Goal: Information Seeking & Learning: Compare options

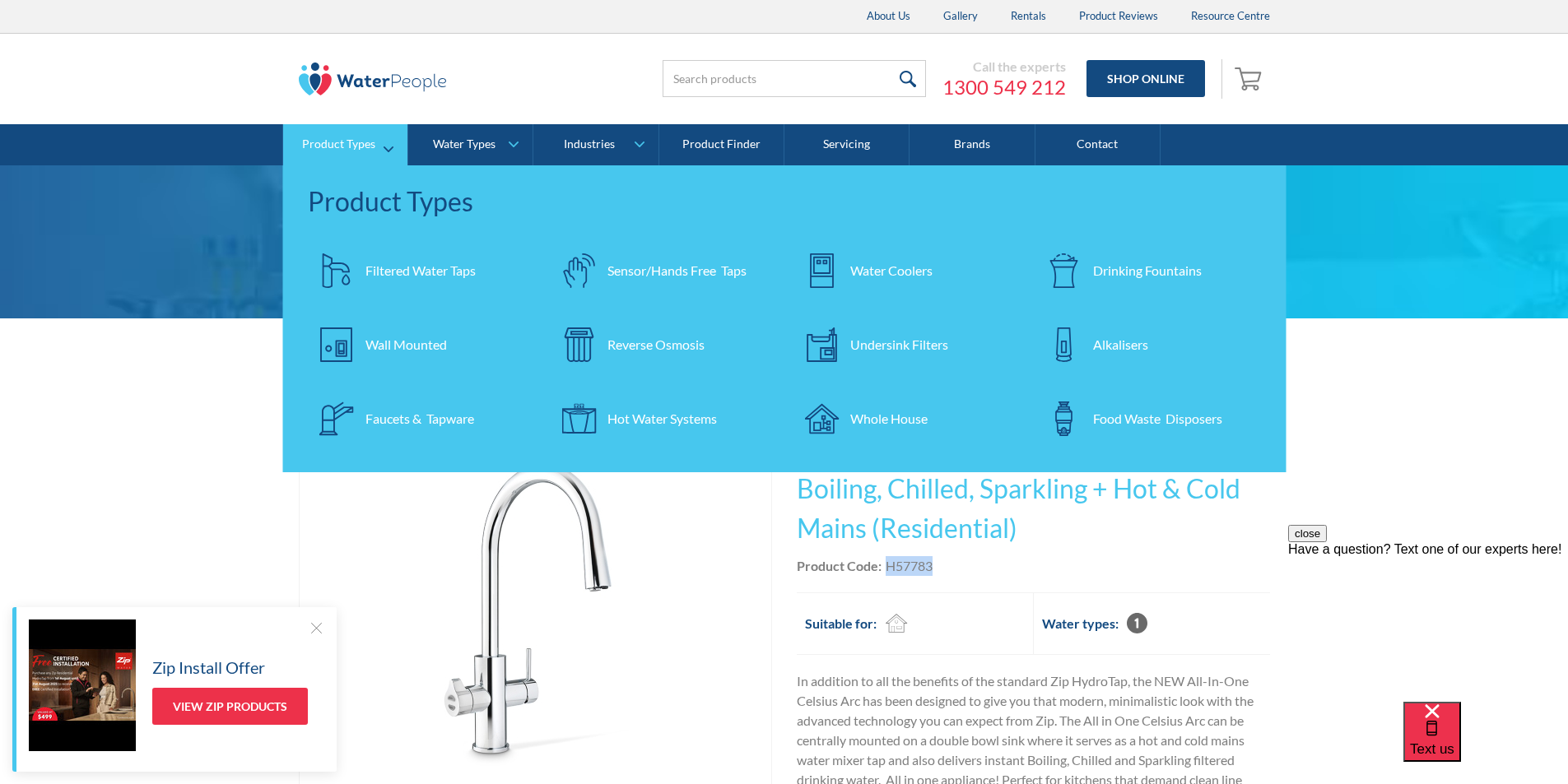
click at [405, 266] on div "Filtered Water Taps" at bounding box center [420, 270] width 110 height 19
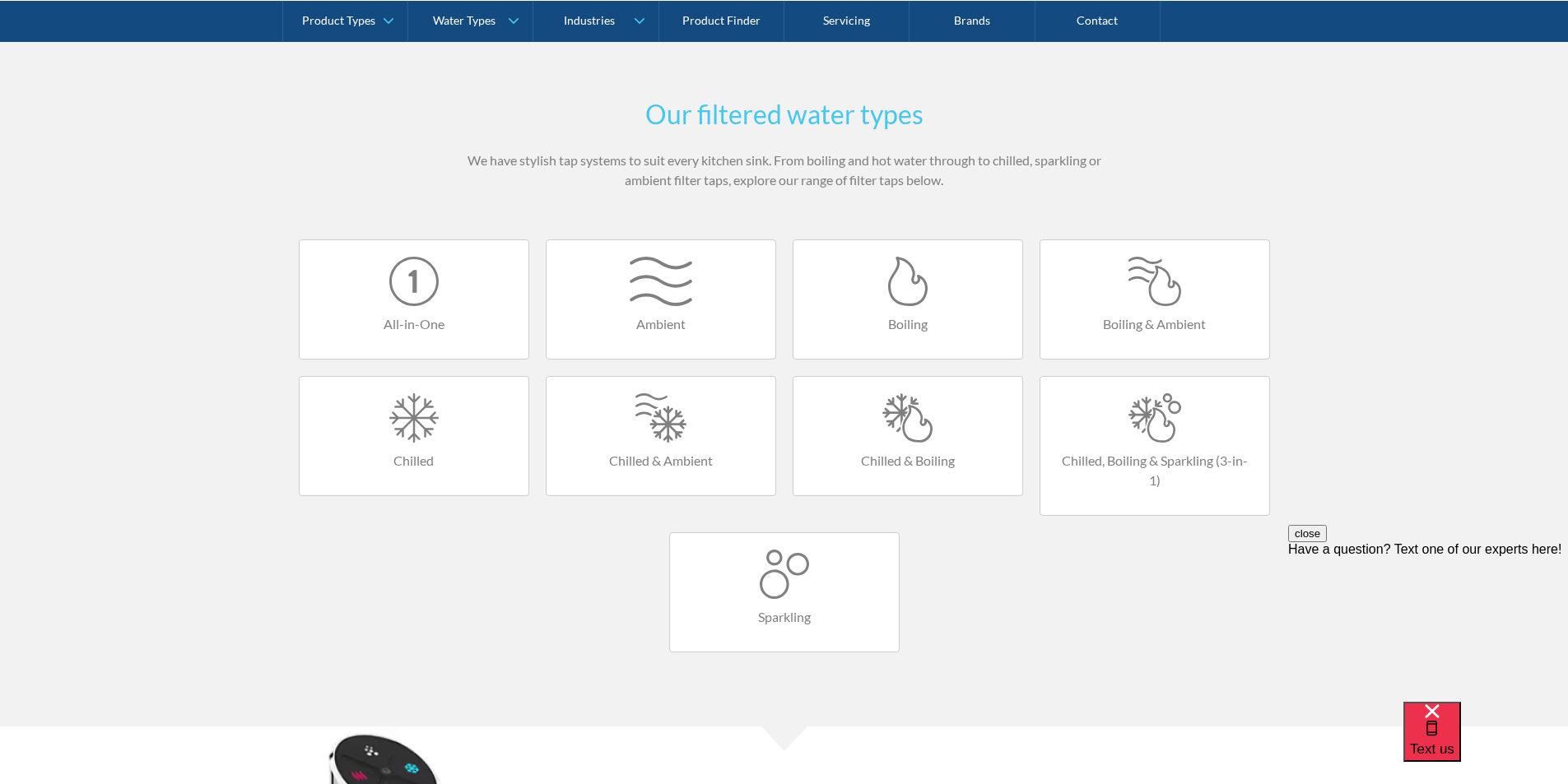
click at [908, 306] on div at bounding box center [907, 281] width 196 height 49
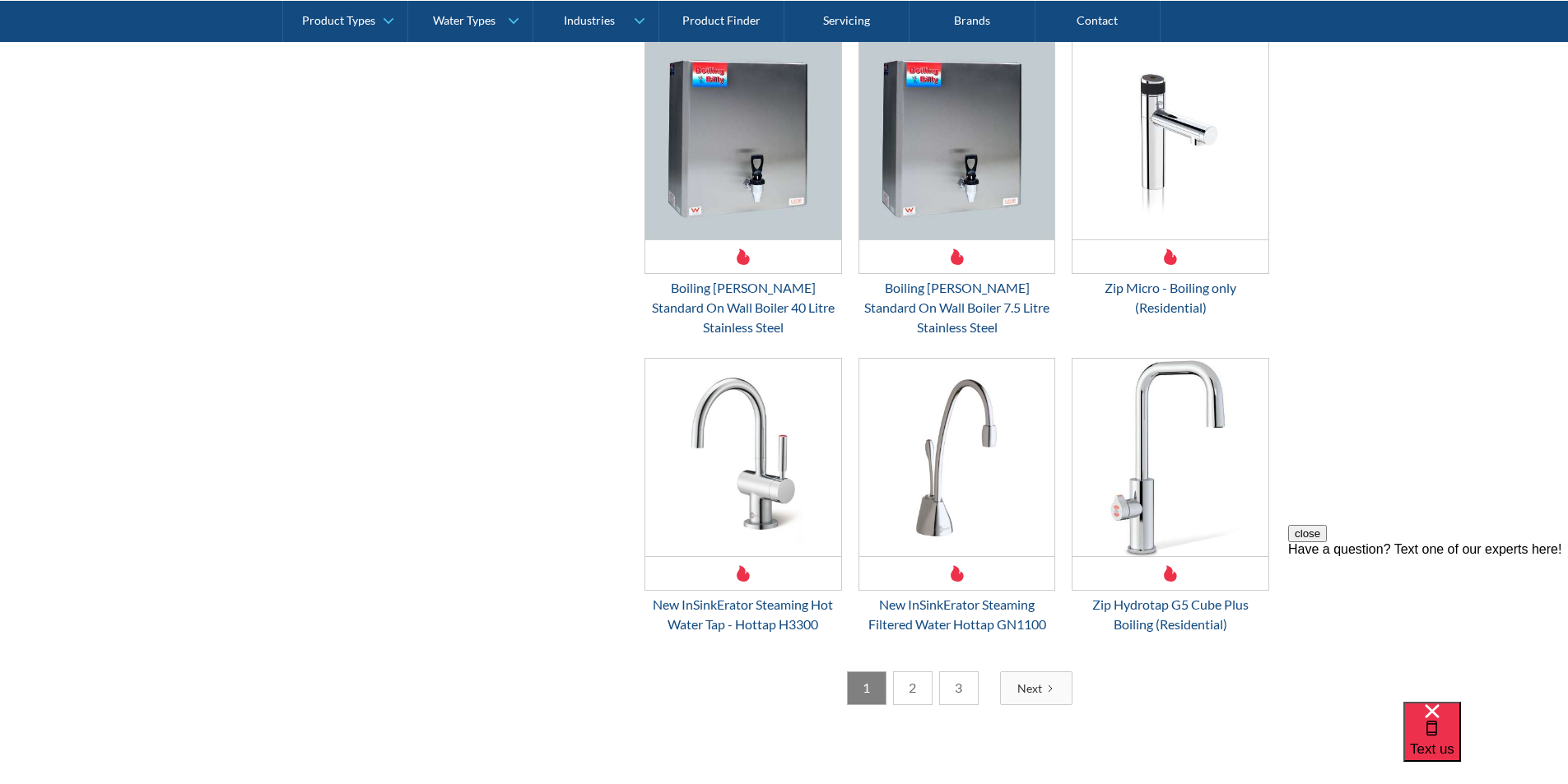
scroll to position [2386, 0]
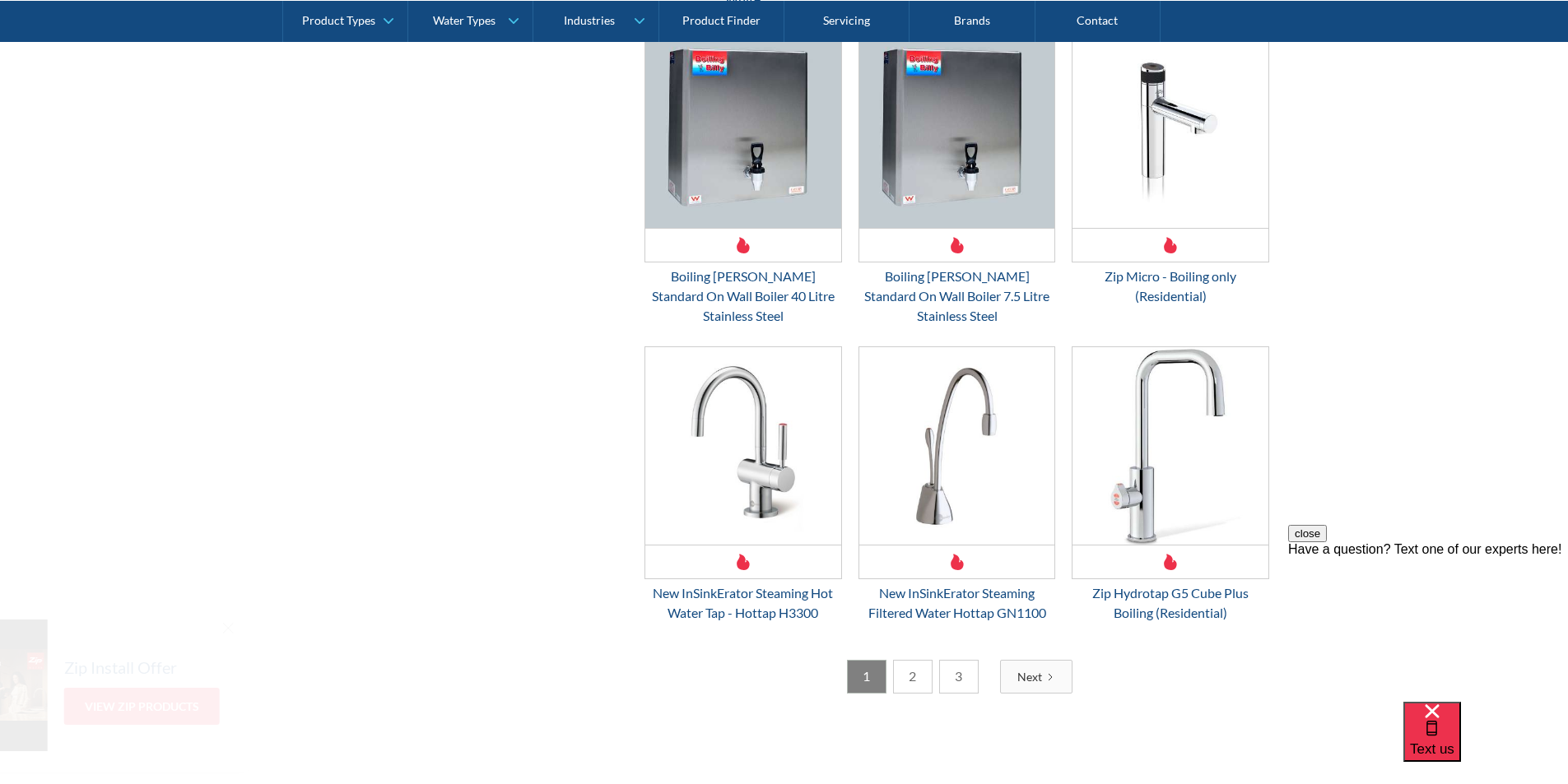
click at [920, 659] on link "2" at bounding box center [913, 676] width 40 height 34
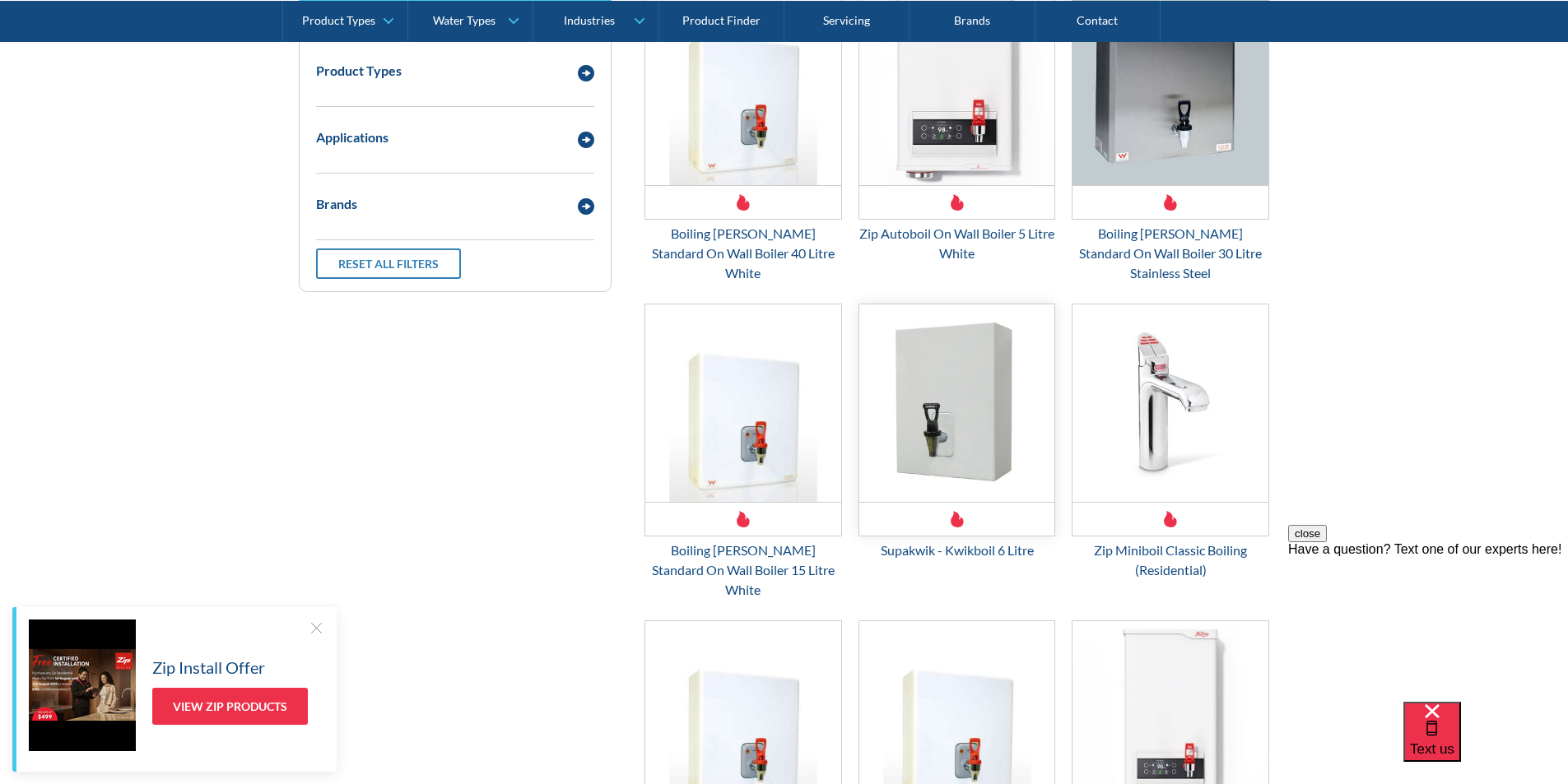
scroll to position [382, 0]
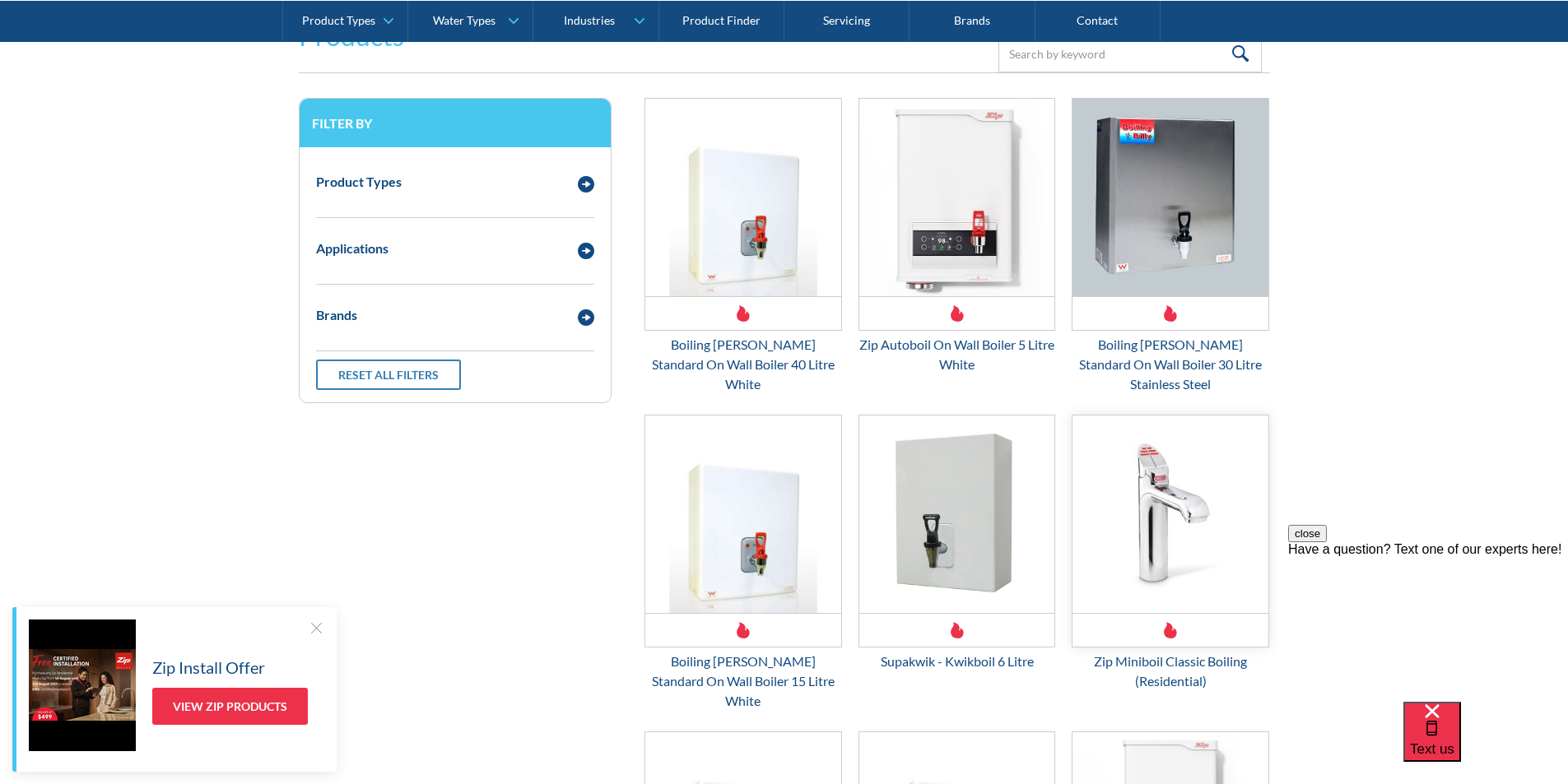
click at [1150, 530] on img "Email Form 3" at bounding box center [1170, 514] width 196 height 198
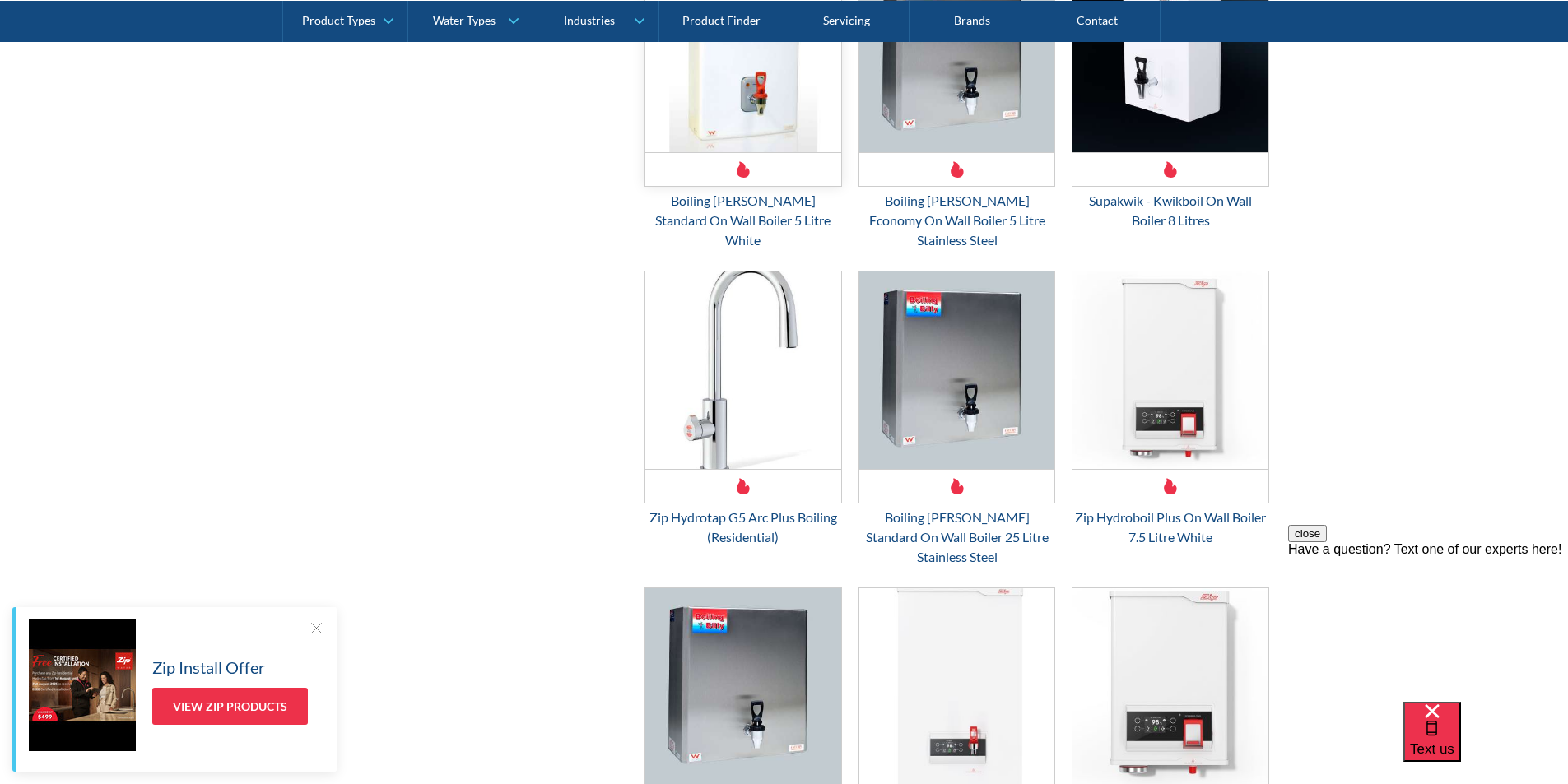
scroll to position [2522, 0]
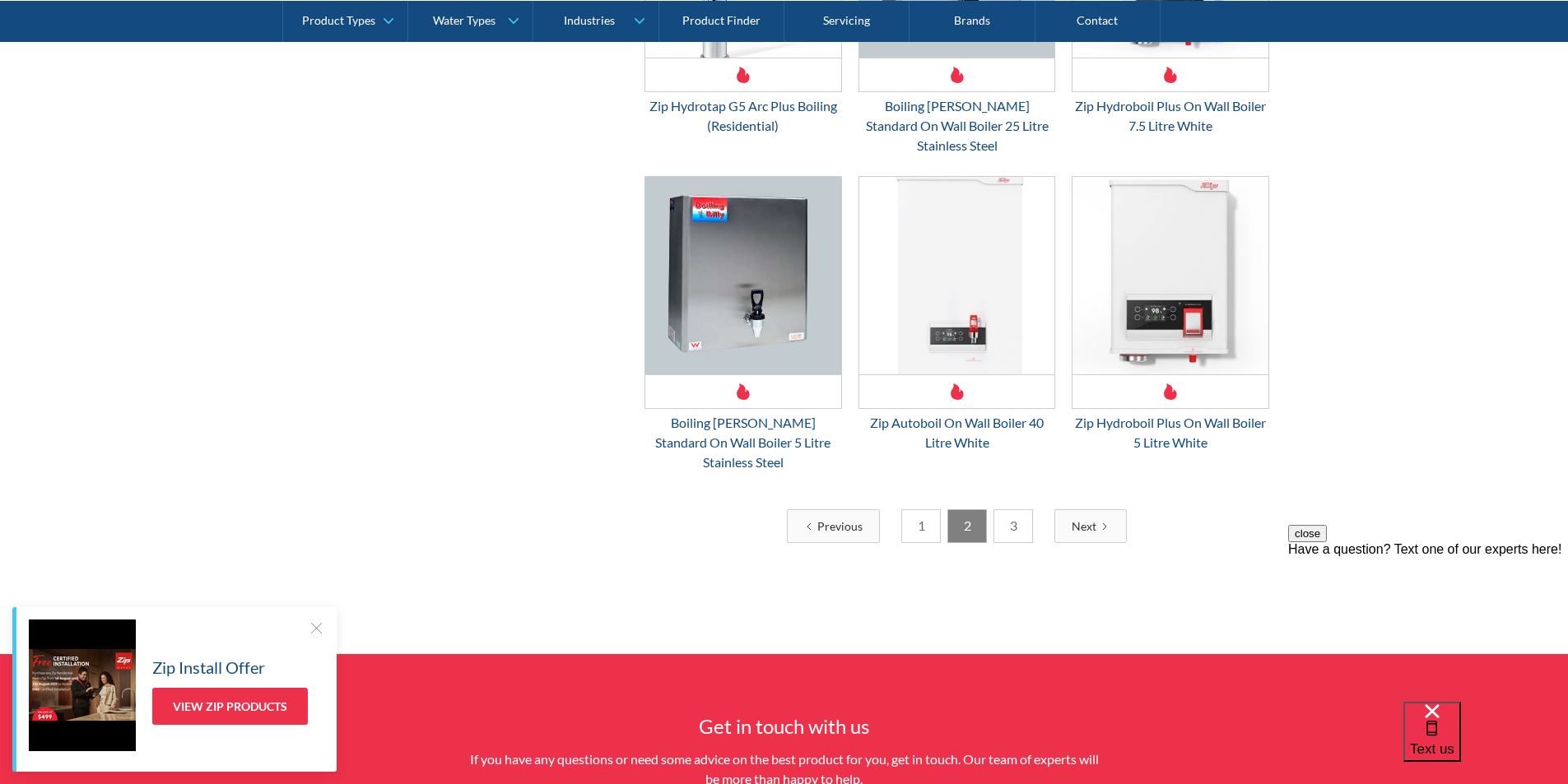
click at [913, 509] on link "1" at bounding box center [921, 525] width 40 height 34
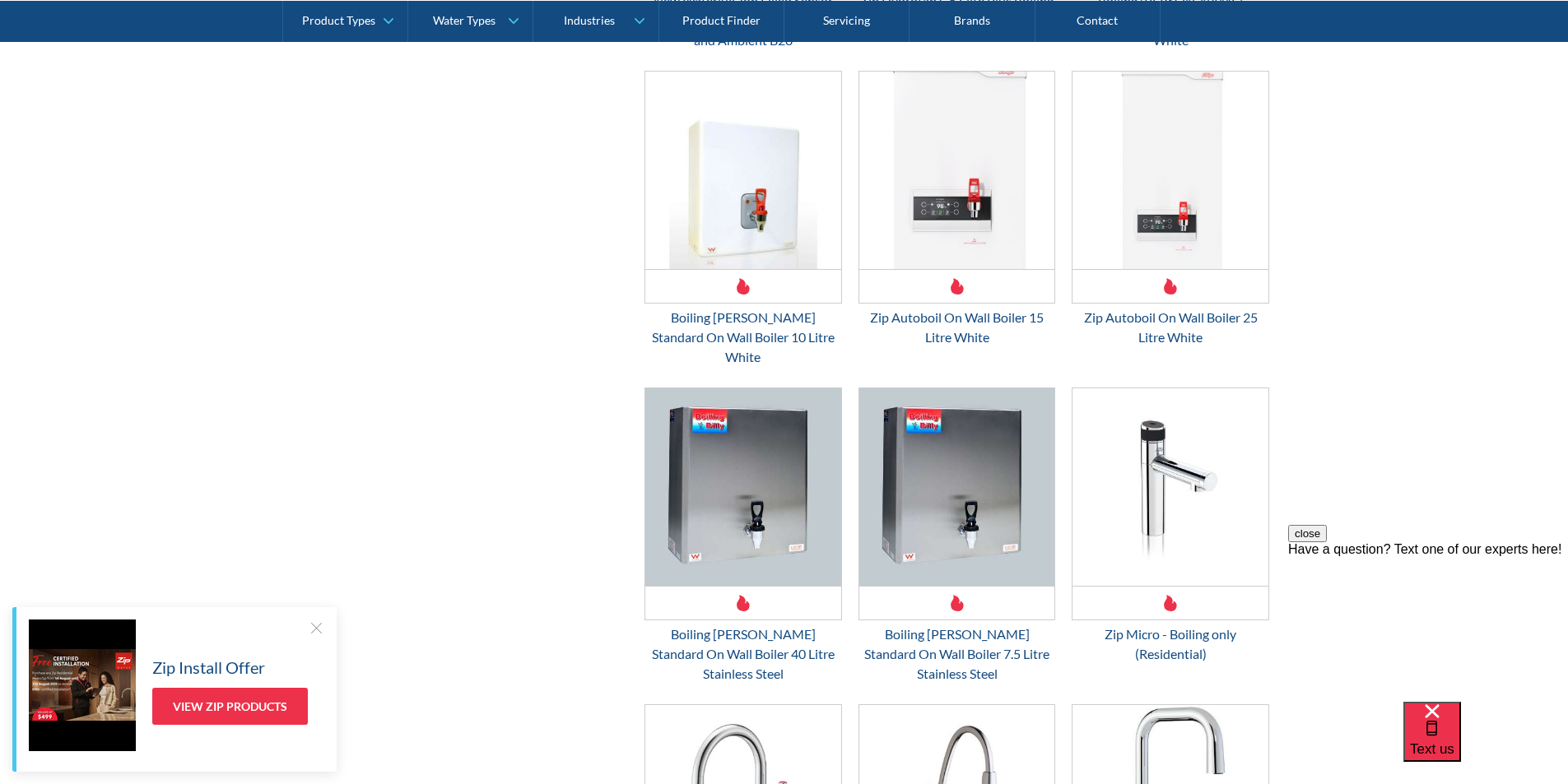
scroll to position [2275, 0]
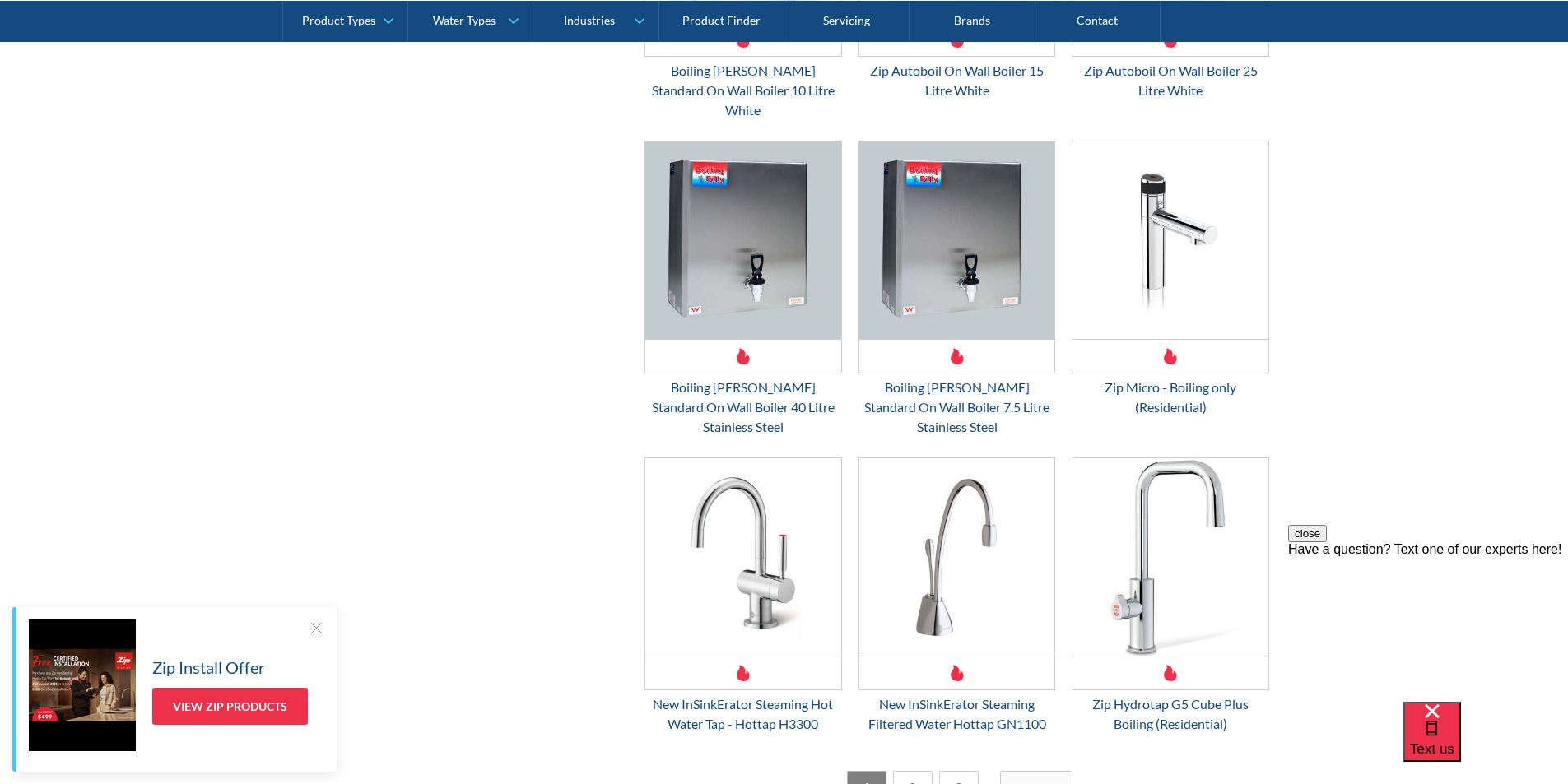
click at [919, 770] on link "2" at bounding box center [913, 787] width 40 height 34
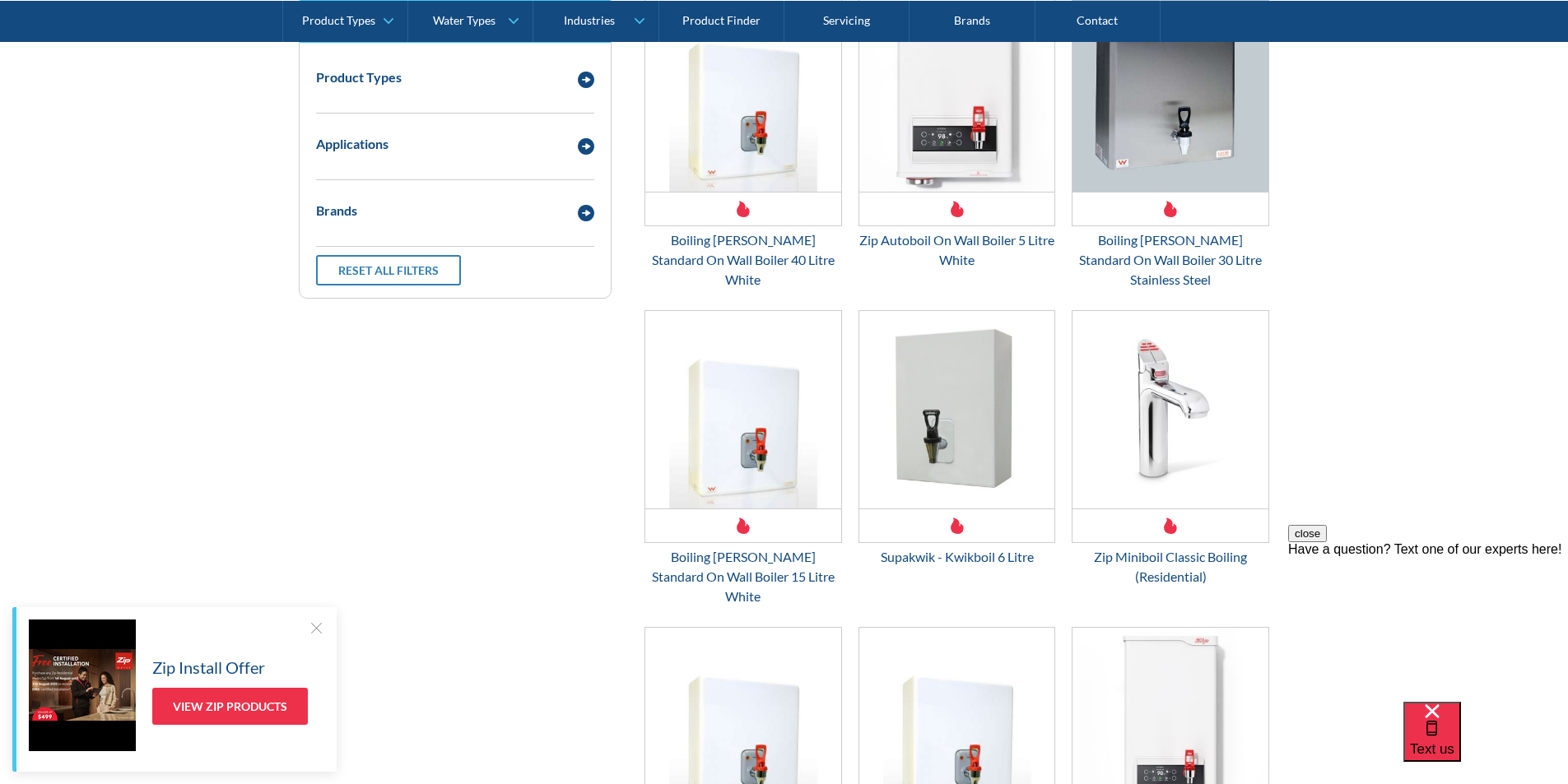
scroll to position [382, 0]
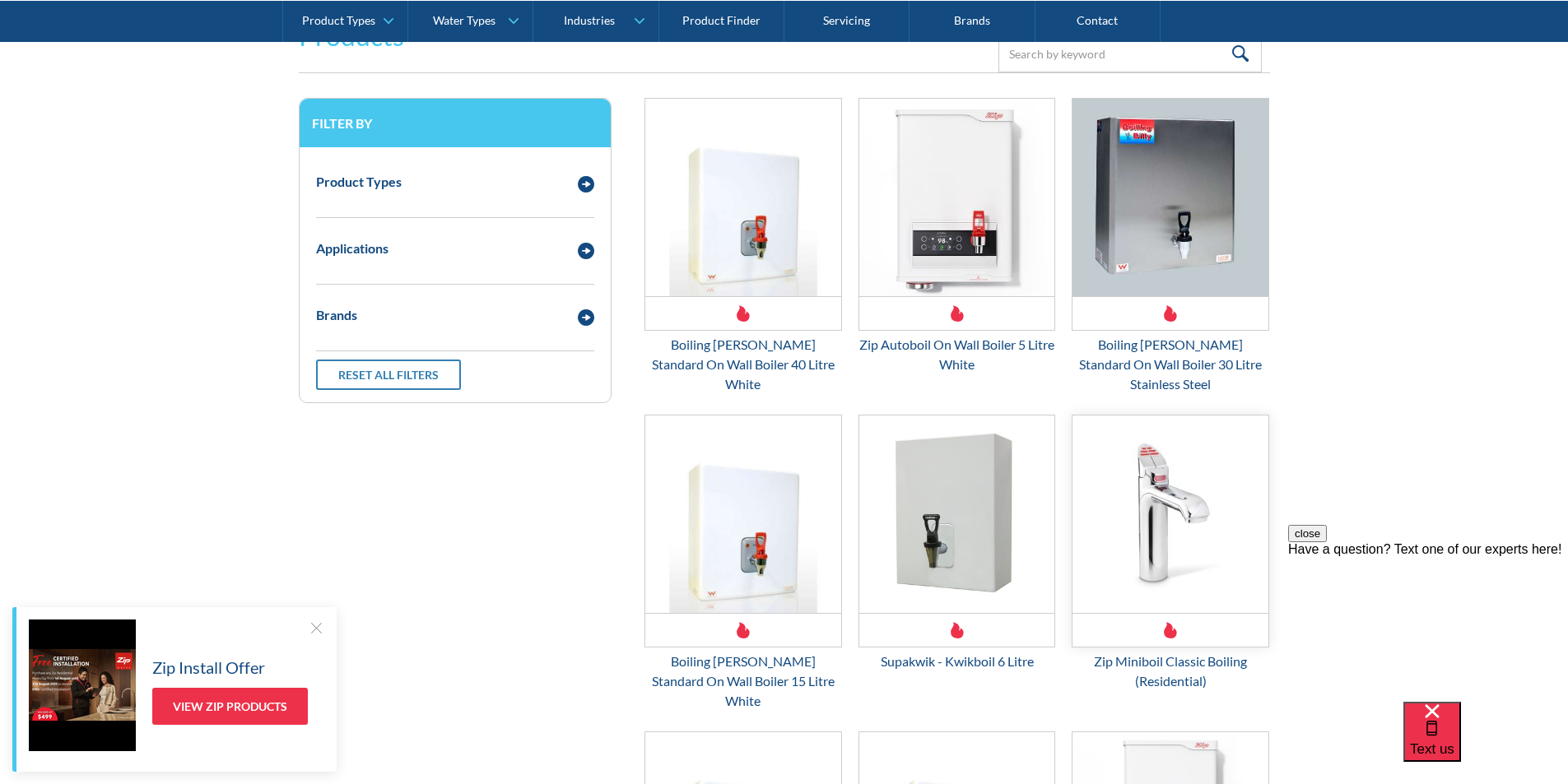
click at [1168, 509] on img "Email Form 3" at bounding box center [1170, 514] width 196 height 198
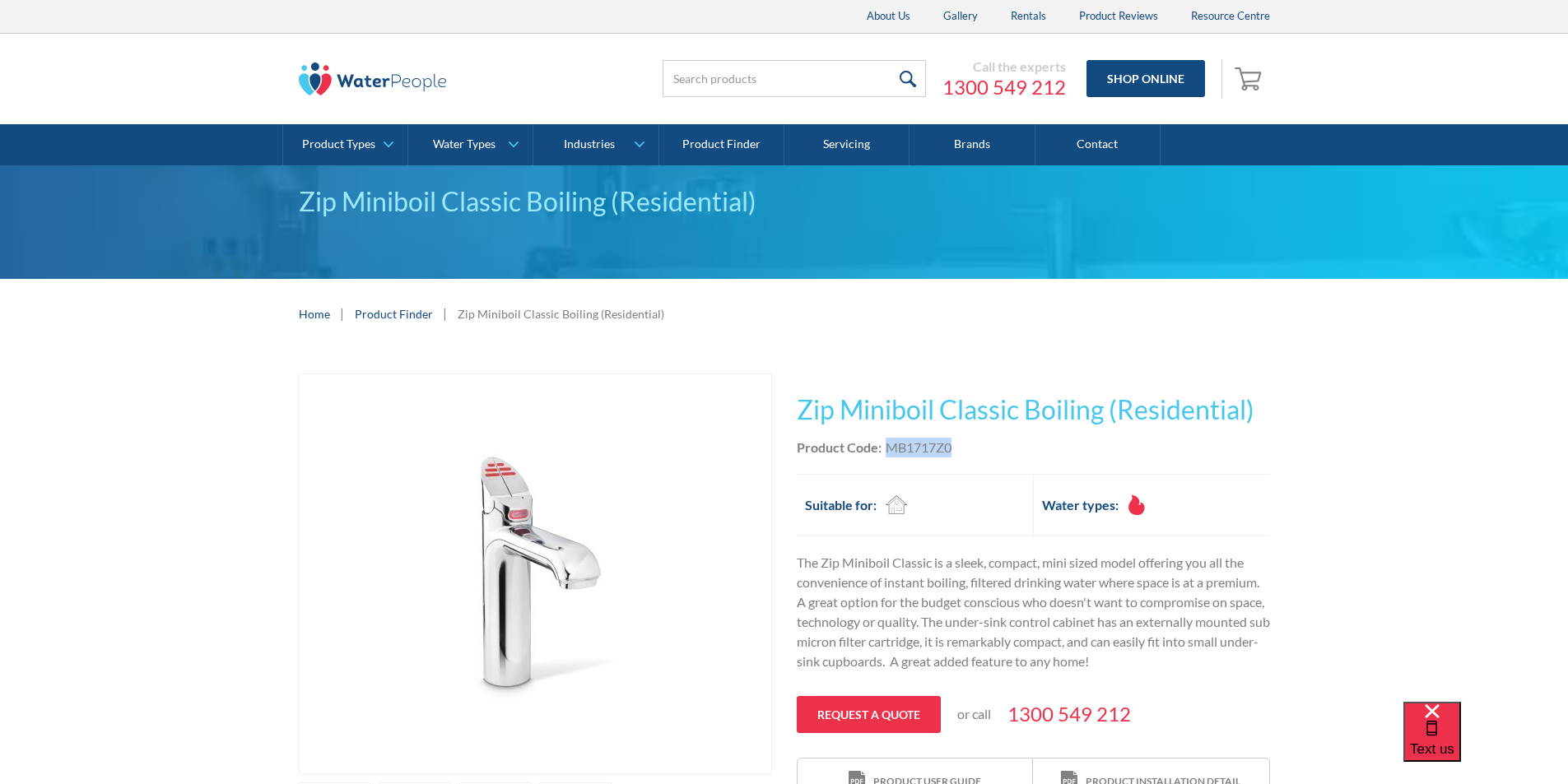
drag, startPoint x: 961, startPoint y: 449, endPoint x: 894, endPoint y: 446, distance: 67.1
click at [885, 442] on div "Product Code: MB1717Z0" at bounding box center [1034, 447] width 473 height 19
copy div "MB1717Z0"
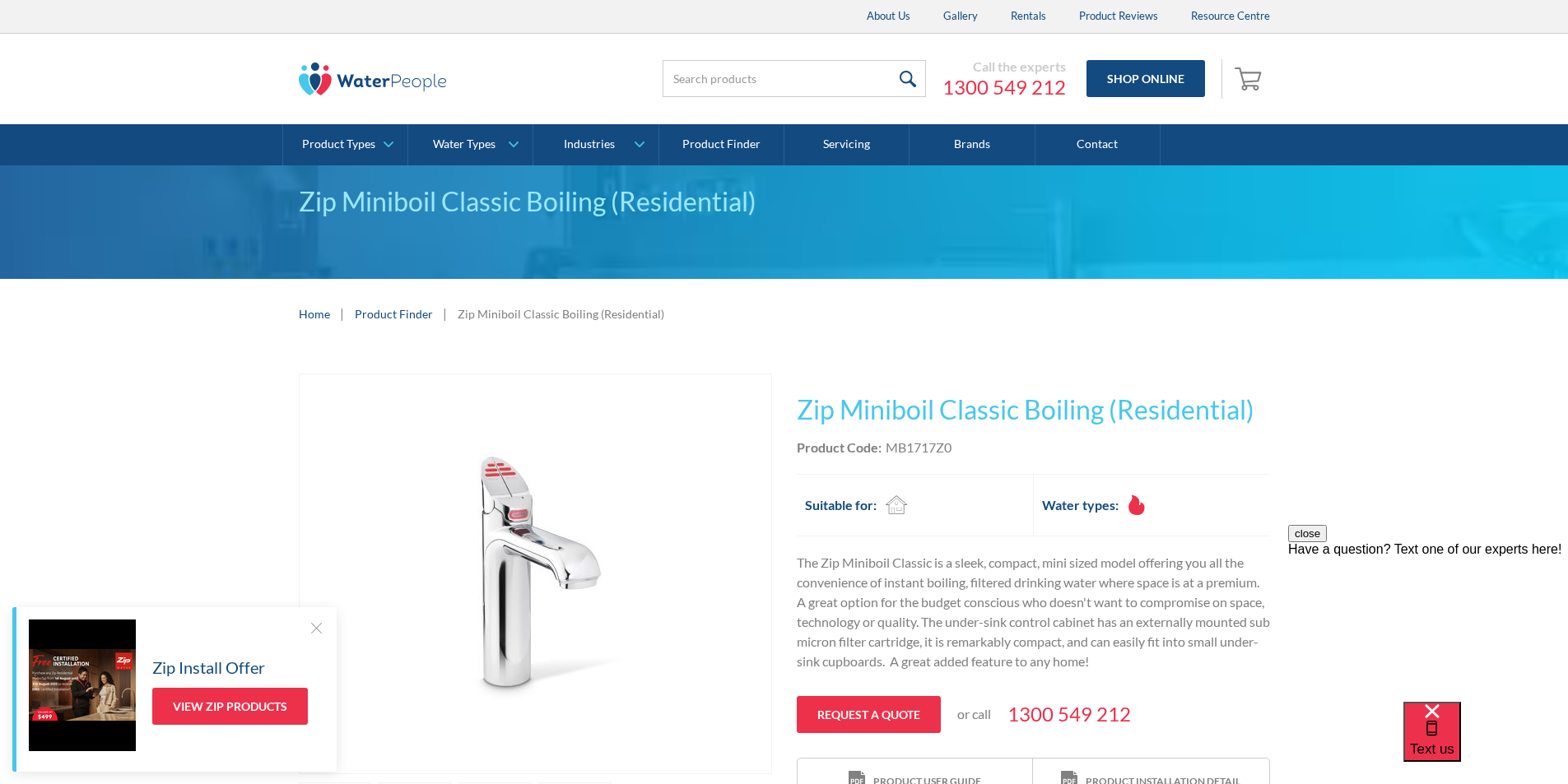
click at [988, 439] on div "Product Code: MB1717Z0" at bounding box center [1034, 447] width 473 height 19
drag, startPoint x: 962, startPoint y: 448, endPoint x: 888, endPoint y: 452, distance: 74.1
click at [888, 451] on div "Product Code: MB1717Z0" at bounding box center [1034, 447] width 473 height 19
copy div "MB1717Z0"
drag, startPoint x: 1001, startPoint y: 477, endPoint x: 1041, endPoint y: 458, distance: 44.3
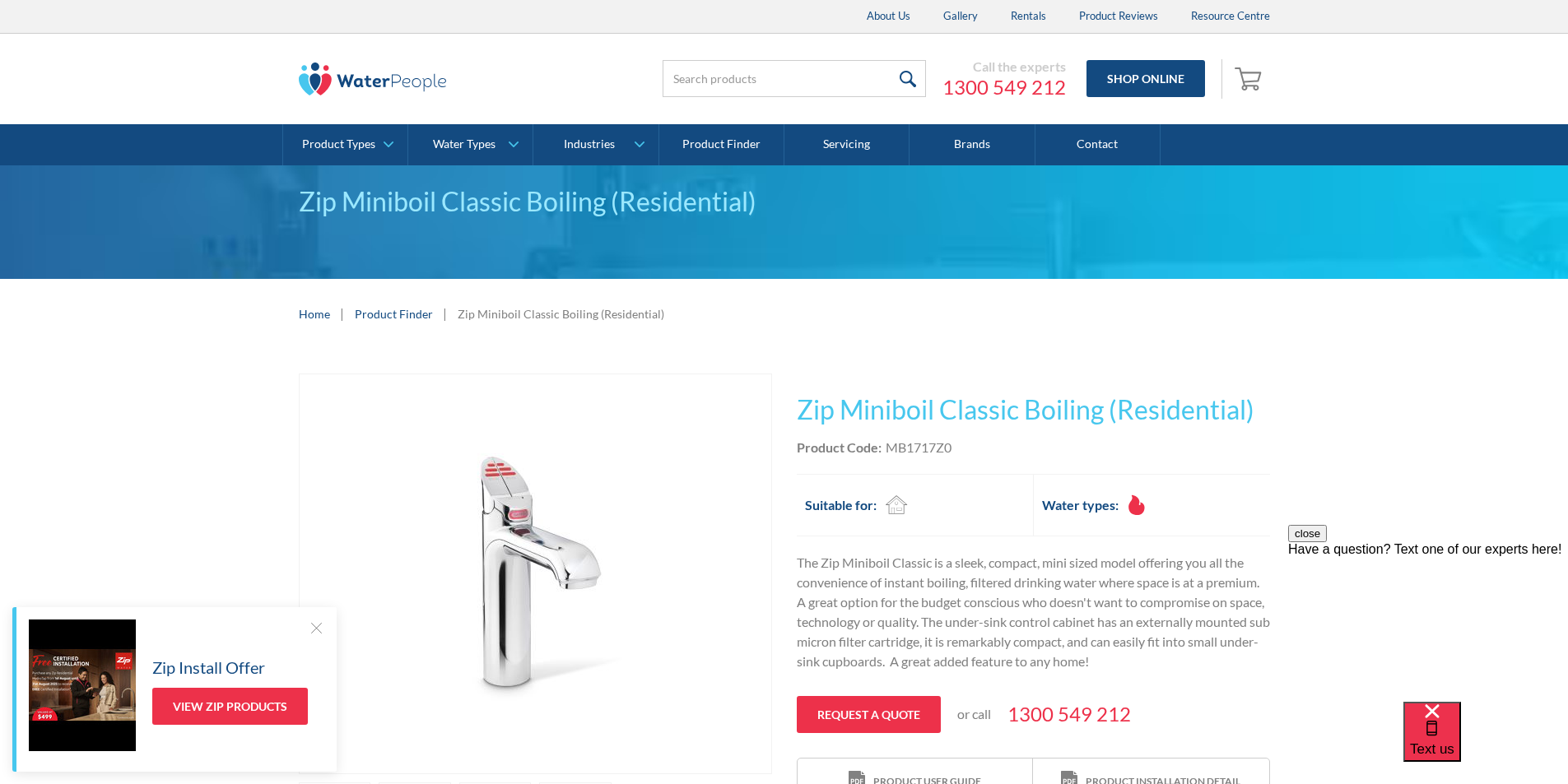
click at [1009, 474] on div "Suitable for: Residential Commercial Travel" at bounding box center [915, 505] width 237 height 63
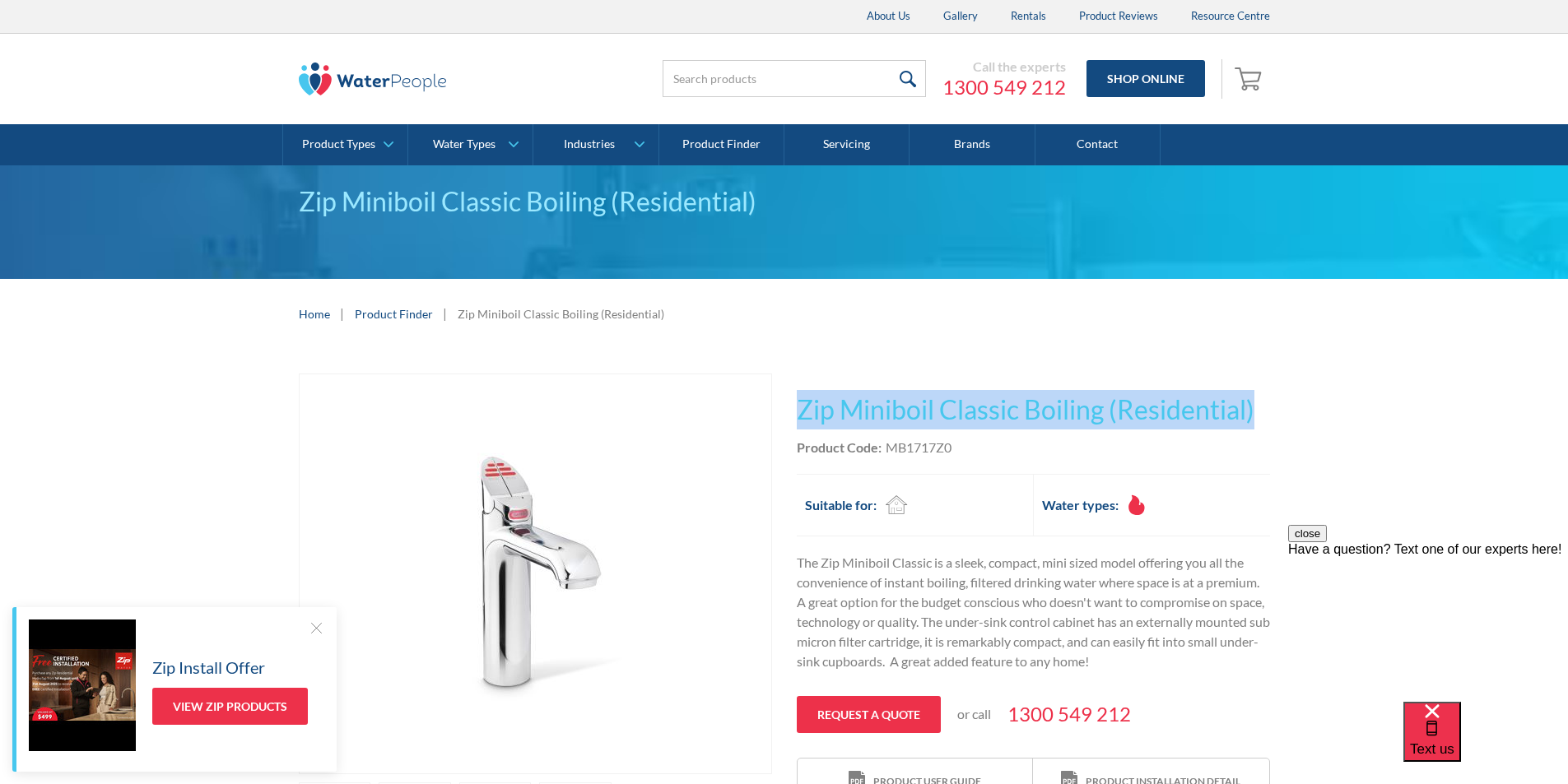
drag, startPoint x: 1276, startPoint y: 406, endPoint x: 802, endPoint y: 392, distance: 474.2
click at [802, 392] on div "Play video Fits Most Brands Best Seller No items found. This tap design is incl…" at bounding box center [784, 610] width 1568 height 524
copy h1 "Zip Miniboil Classic Boiling (Residential)"
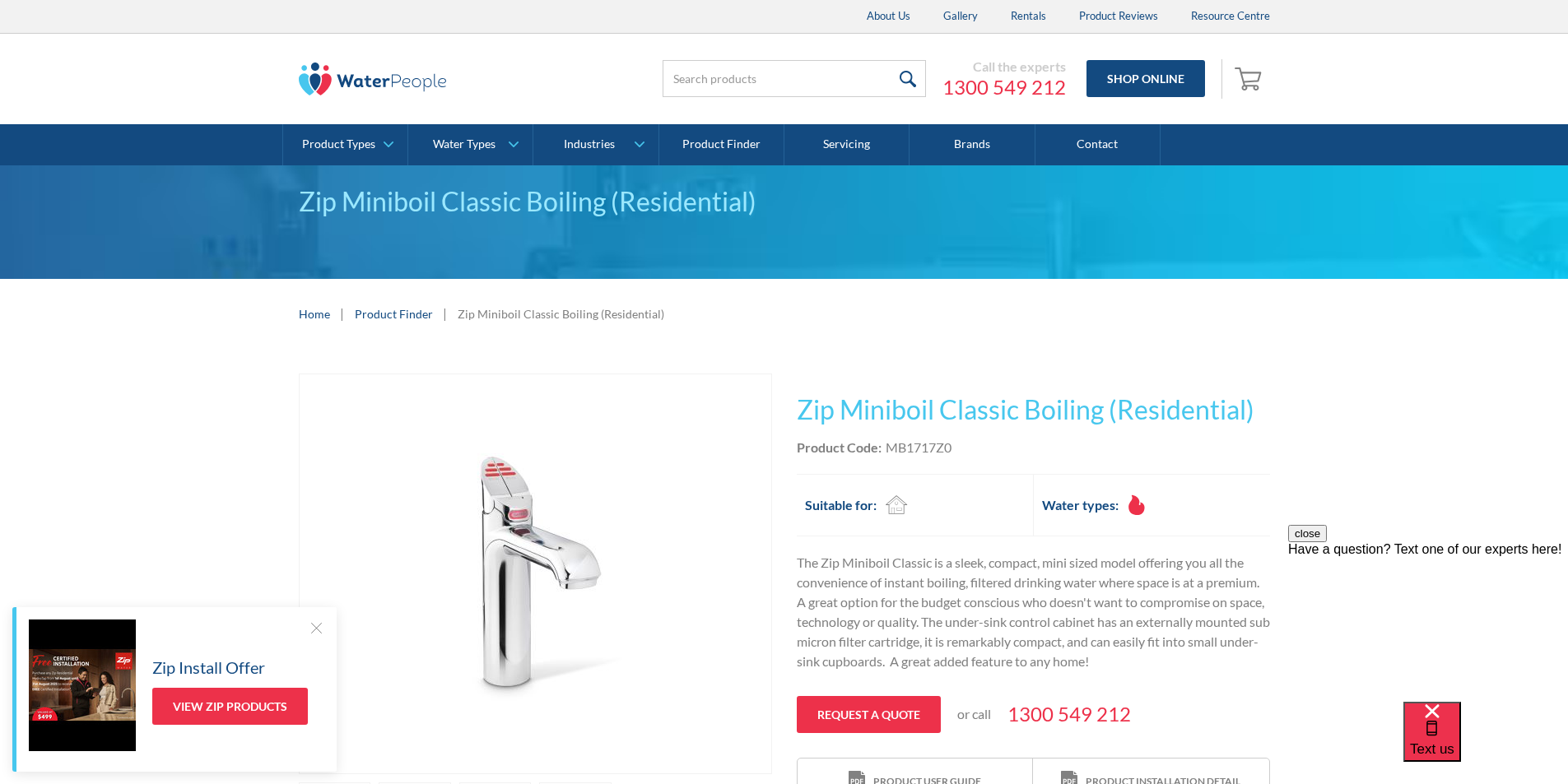
click at [972, 447] on div "Product Code: MB1717Z0" at bounding box center [1034, 447] width 473 height 19
drag, startPoint x: 966, startPoint y: 445, endPoint x: 896, endPoint y: 435, distance: 70.7
click at [896, 435] on div "This tap design is included in our standard range tap options when you purchase…" at bounding box center [1034, 590] width 473 height 433
copy div "MB1717Z0"
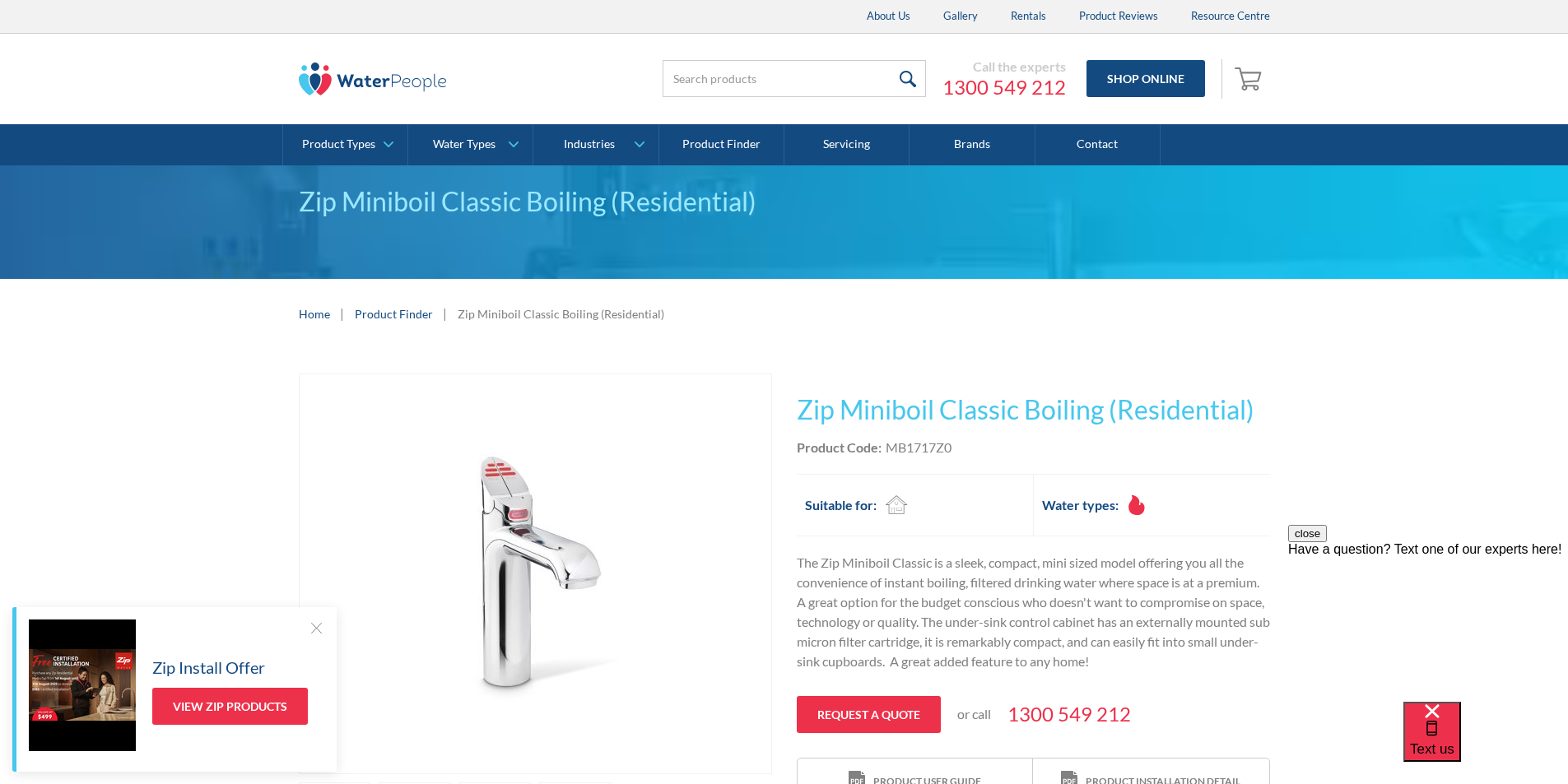
click at [977, 453] on div "Product Code: MB1717Z0" at bounding box center [1034, 447] width 473 height 19
drag, startPoint x: 968, startPoint y: 447, endPoint x: 888, endPoint y: 457, distance: 80.6
click at [888, 457] on div "Product Code: MB1717Z0" at bounding box center [1034, 447] width 473 height 19
copy div "MB1717Z0"
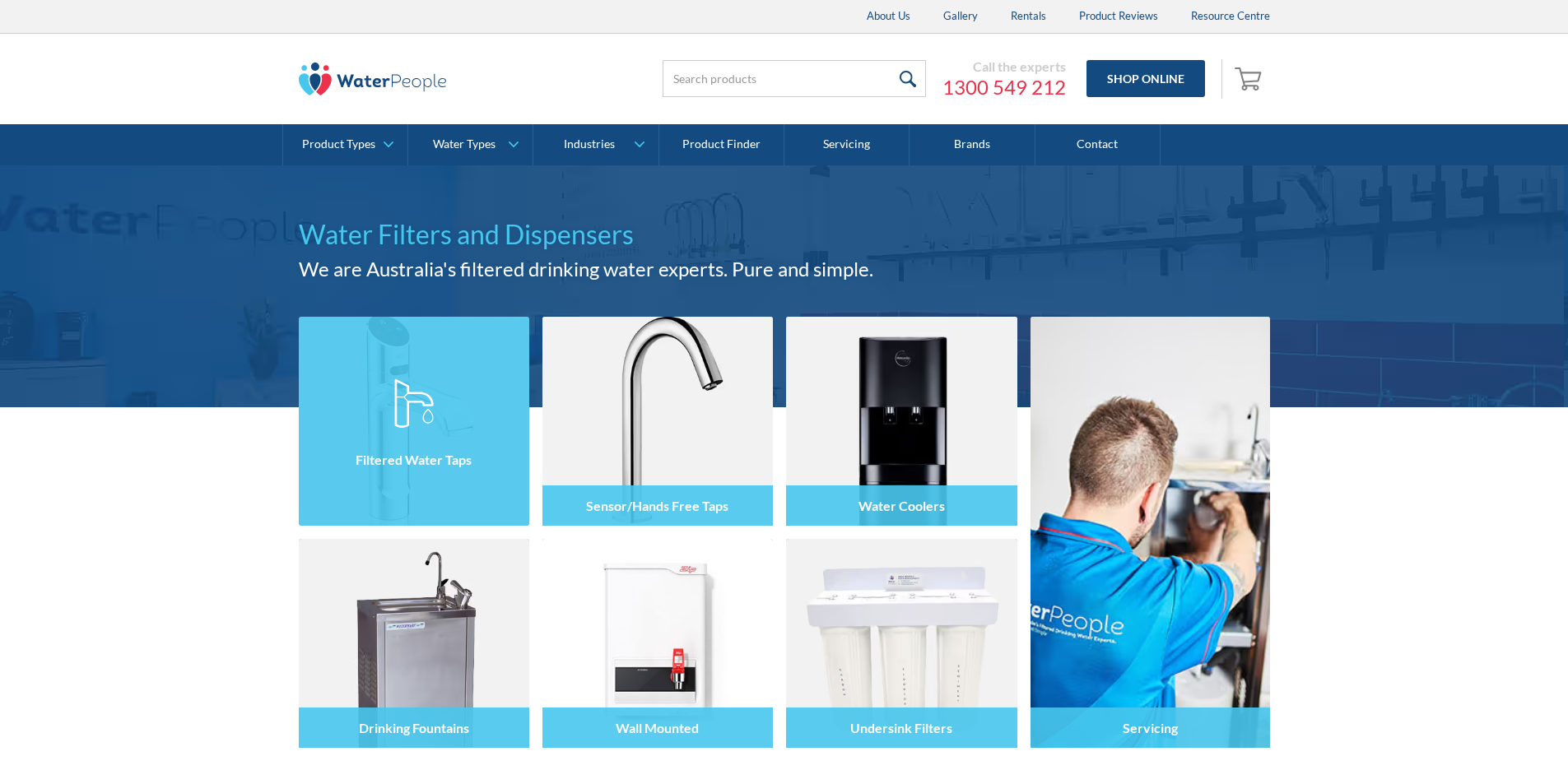
click at [404, 404] on img at bounding box center [413, 403] width 40 height 49
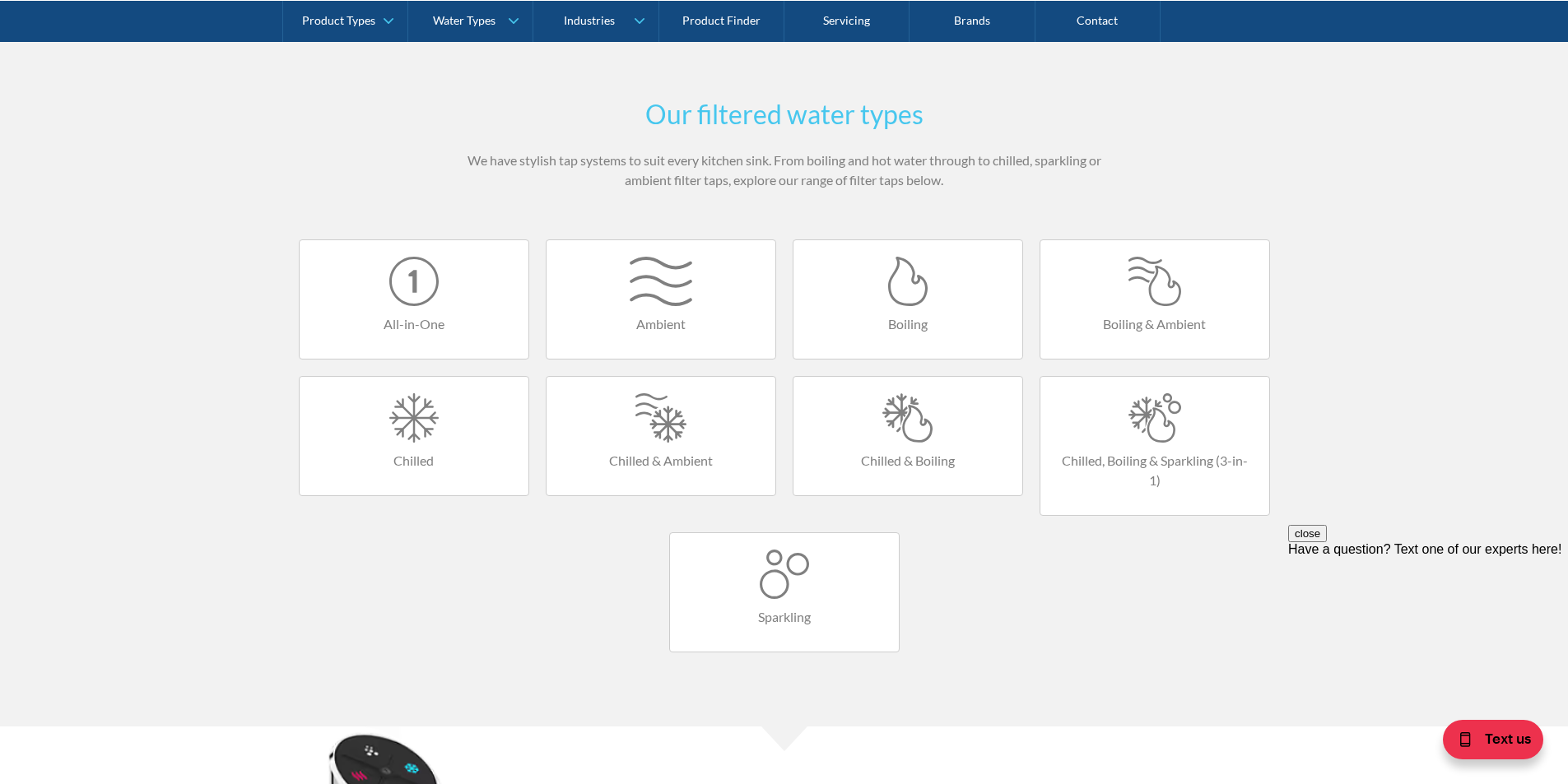
click at [1155, 303] on div at bounding box center [1155, 281] width 196 height 49
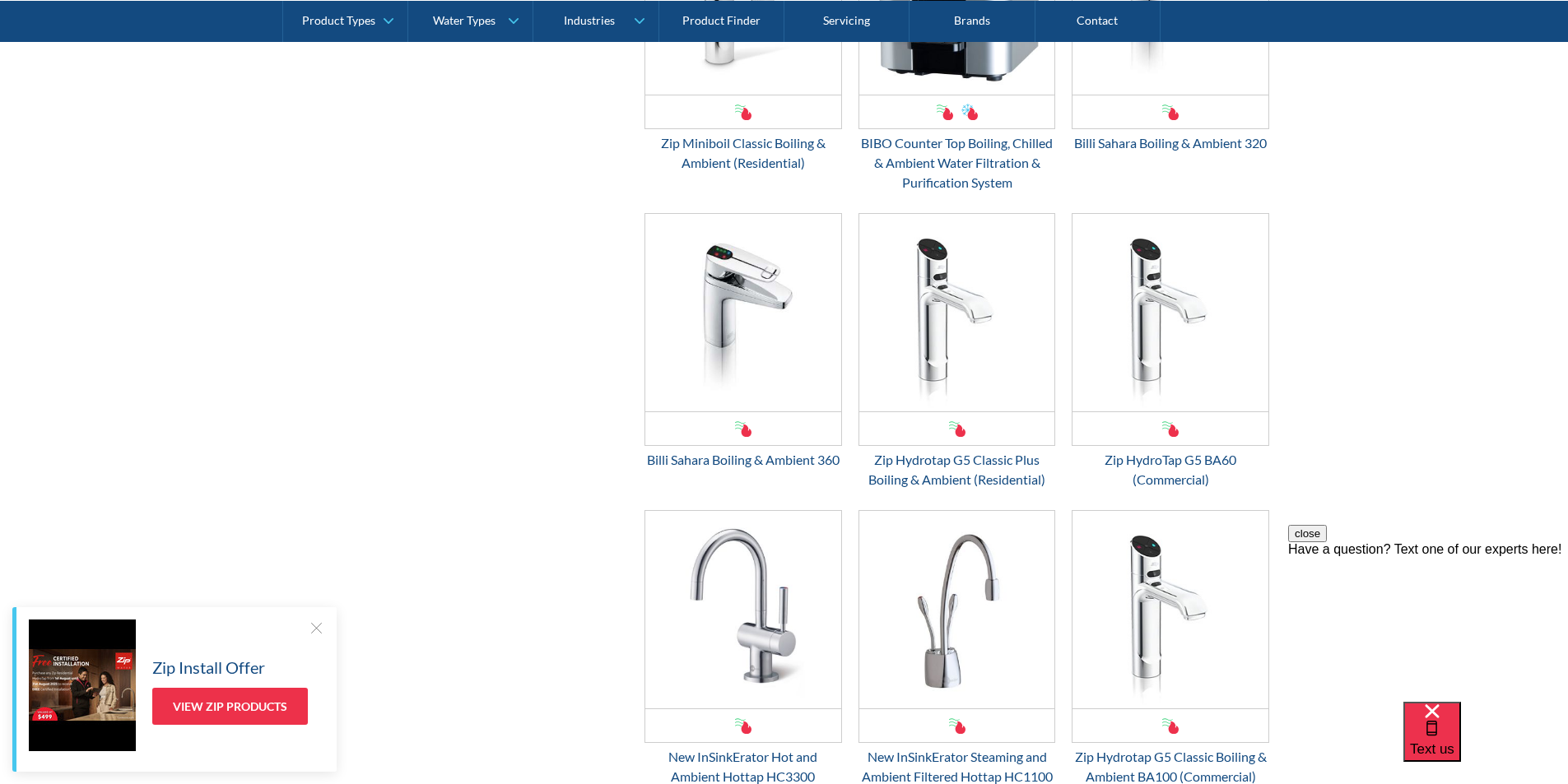
scroll to position [905, 0]
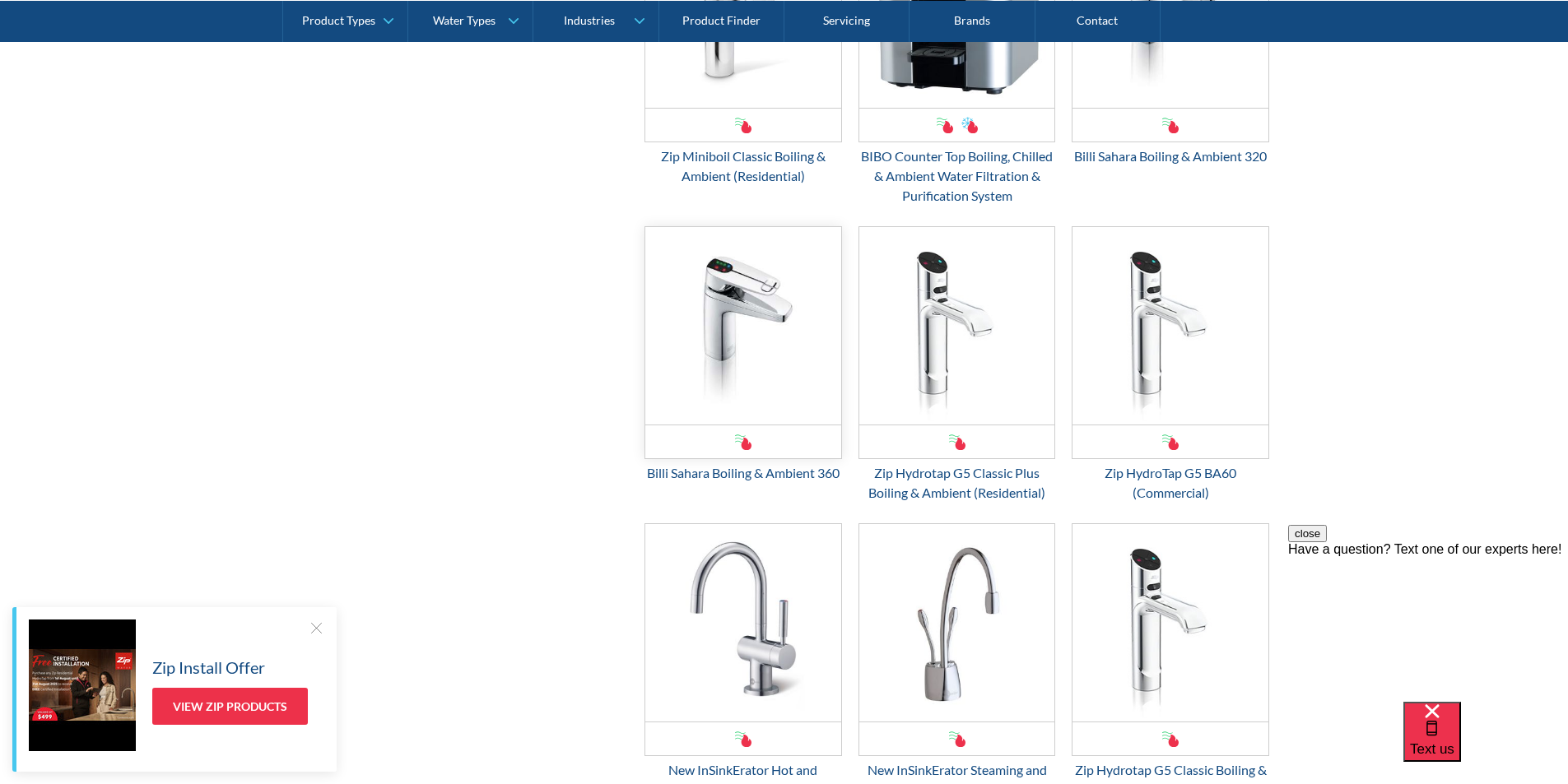
click at [748, 346] on img "Email Form 3" at bounding box center [743, 325] width 196 height 198
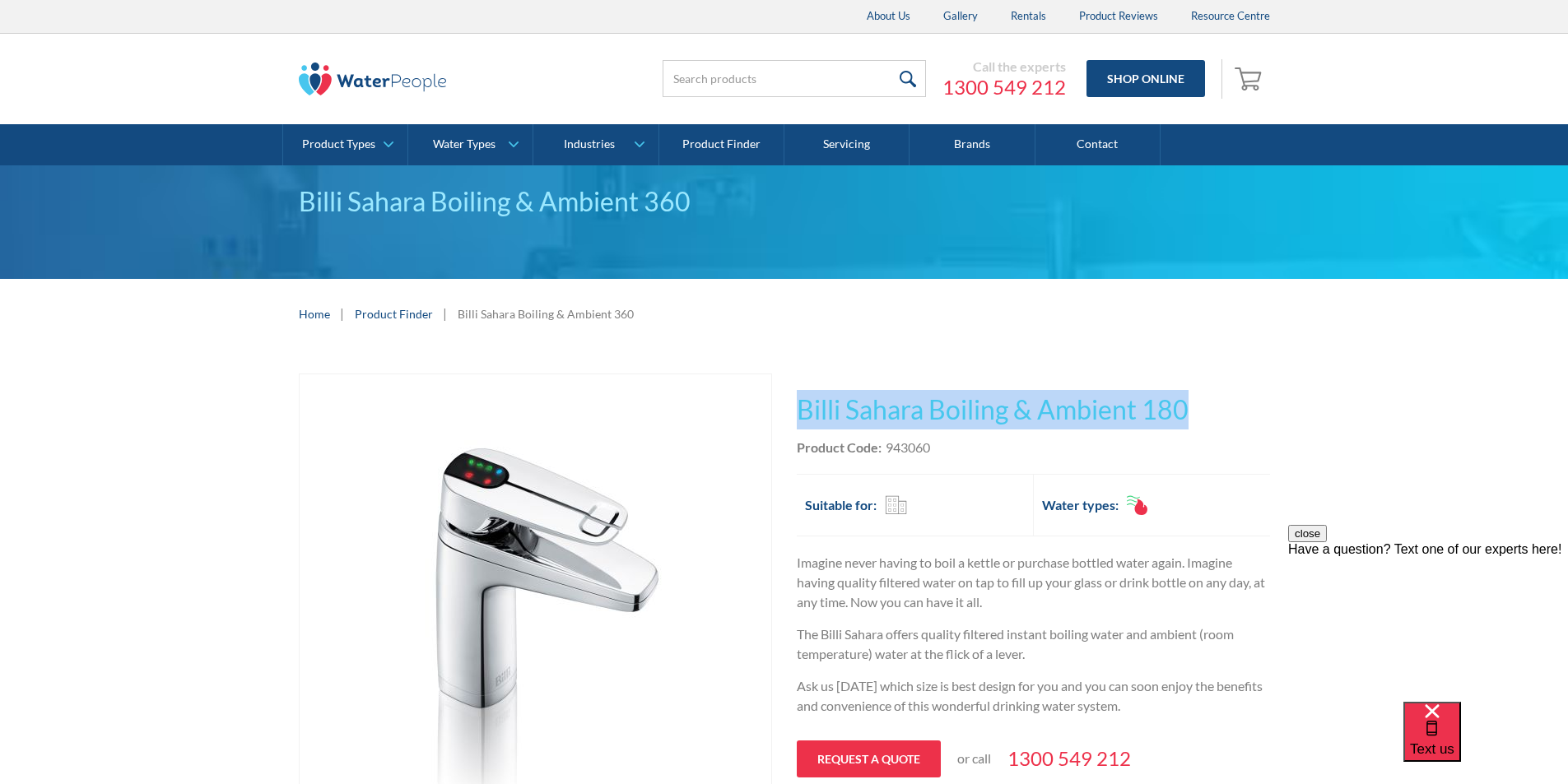
drag, startPoint x: 1192, startPoint y: 398, endPoint x: 838, endPoint y: 410, distance: 354.2
click at [787, 403] on div "Play video Fits Most Brands Best Seller No items found. This tap design is incl…" at bounding box center [784, 732] width 971 height 716
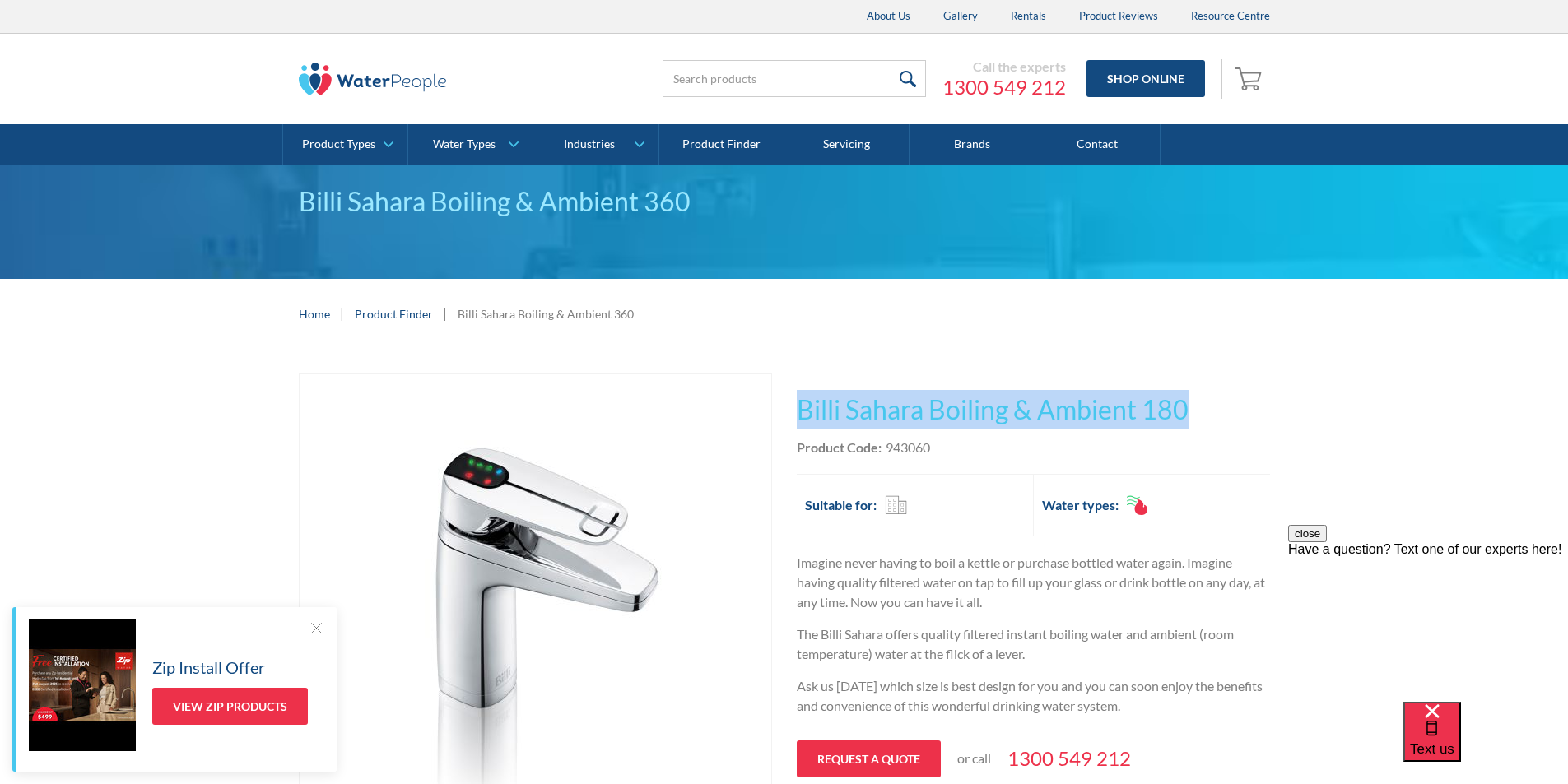
copy h1 "Billi Sahara Boiling & Ambient 180"
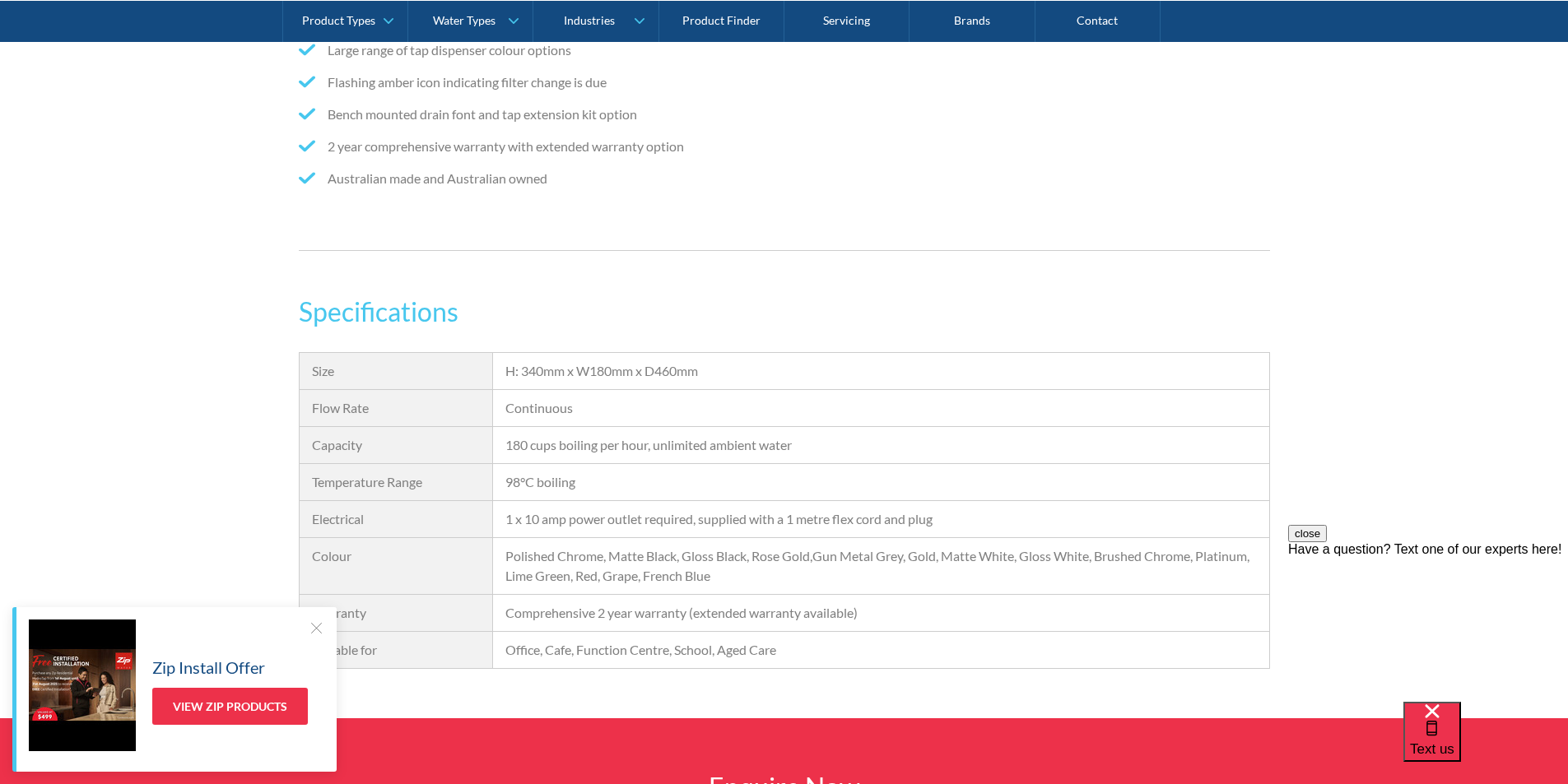
scroll to position [1481, 0]
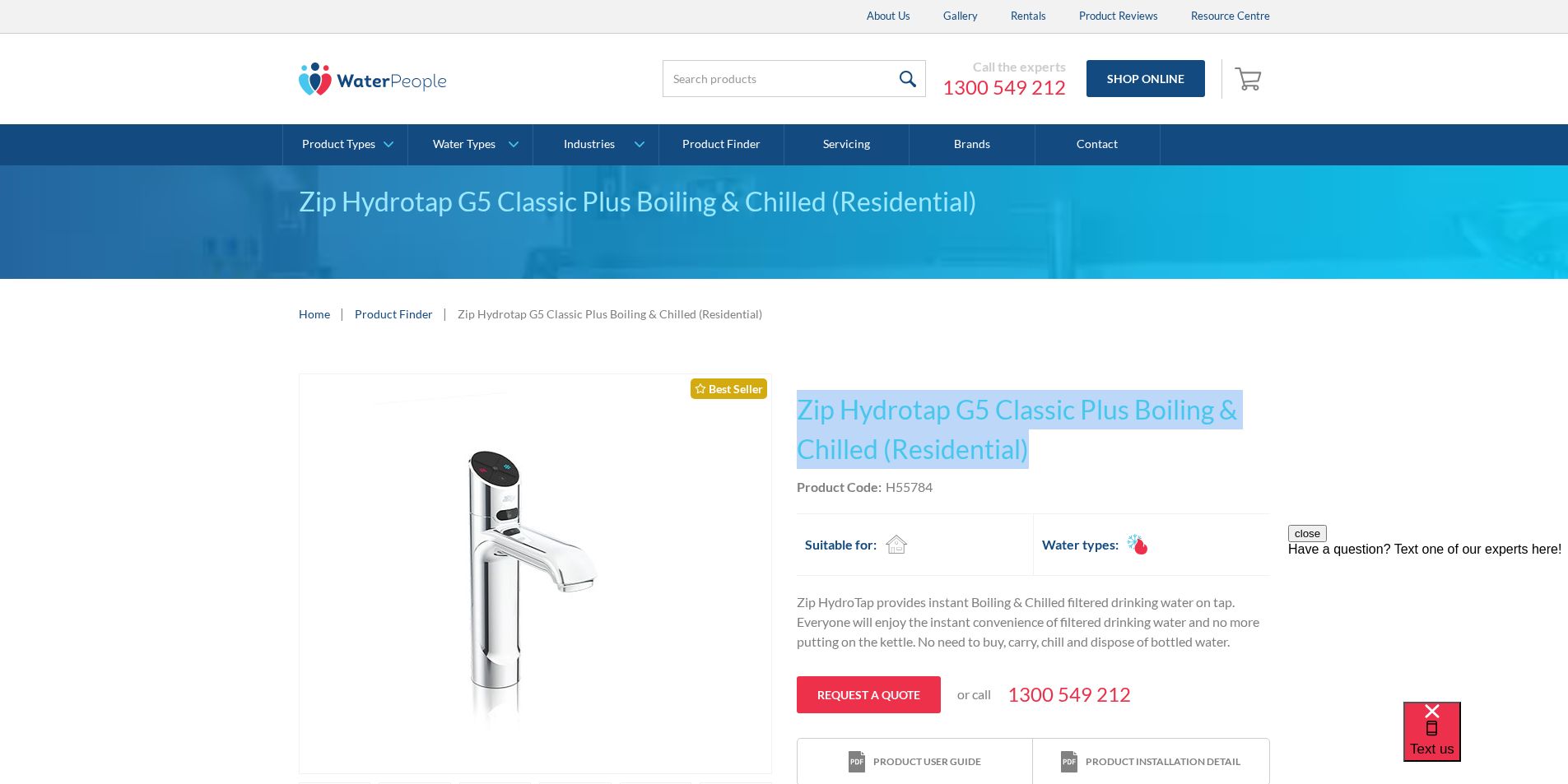
drag, startPoint x: 1036, startPoint y: 447, endPoint x: 796, endPoint y: 393, distance: 246.0
click at [797, 393] on h1 "Zip Hydrotap G5 Classic Plus Boiling & Chilled (Residential)" at bounding box center [1034, 430] width 473 height 79
copy h1 "Zip Hydrotap G5 Classic Plus Boiling & Chilled (Residential)"
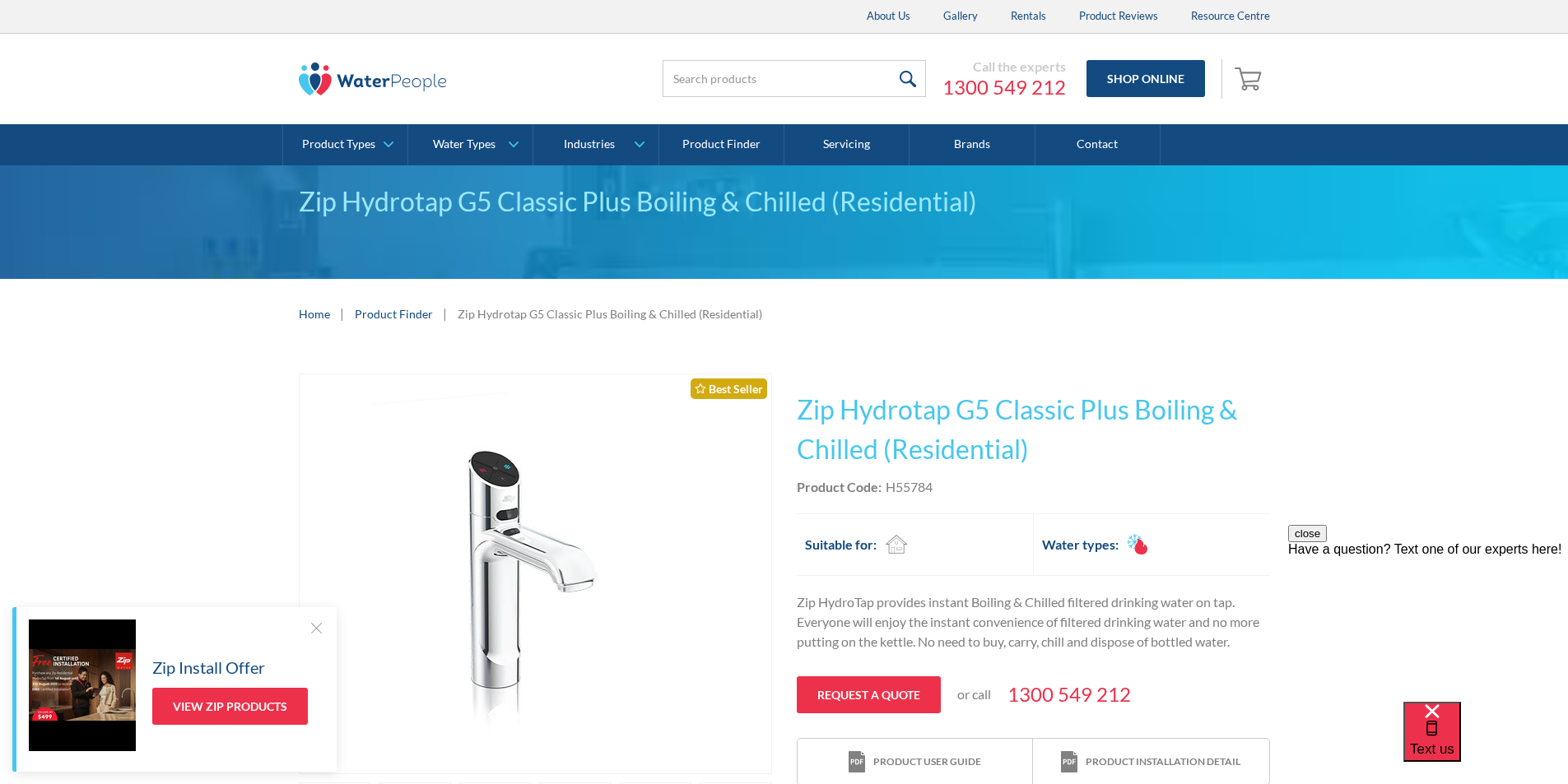
click at [963, 488] on div "Product Code: H55784" at bounding box center [1034, 487] width 473 height 19
drag, startPoint x: 933, startPoint y: 486, endPoint x: 889, endPoint y: 487, distance: 44.0
click at [889, 487] on div "Product Code: H55784" at bounding box center [1034, 487] width 473 height 19
copy div "H55784"
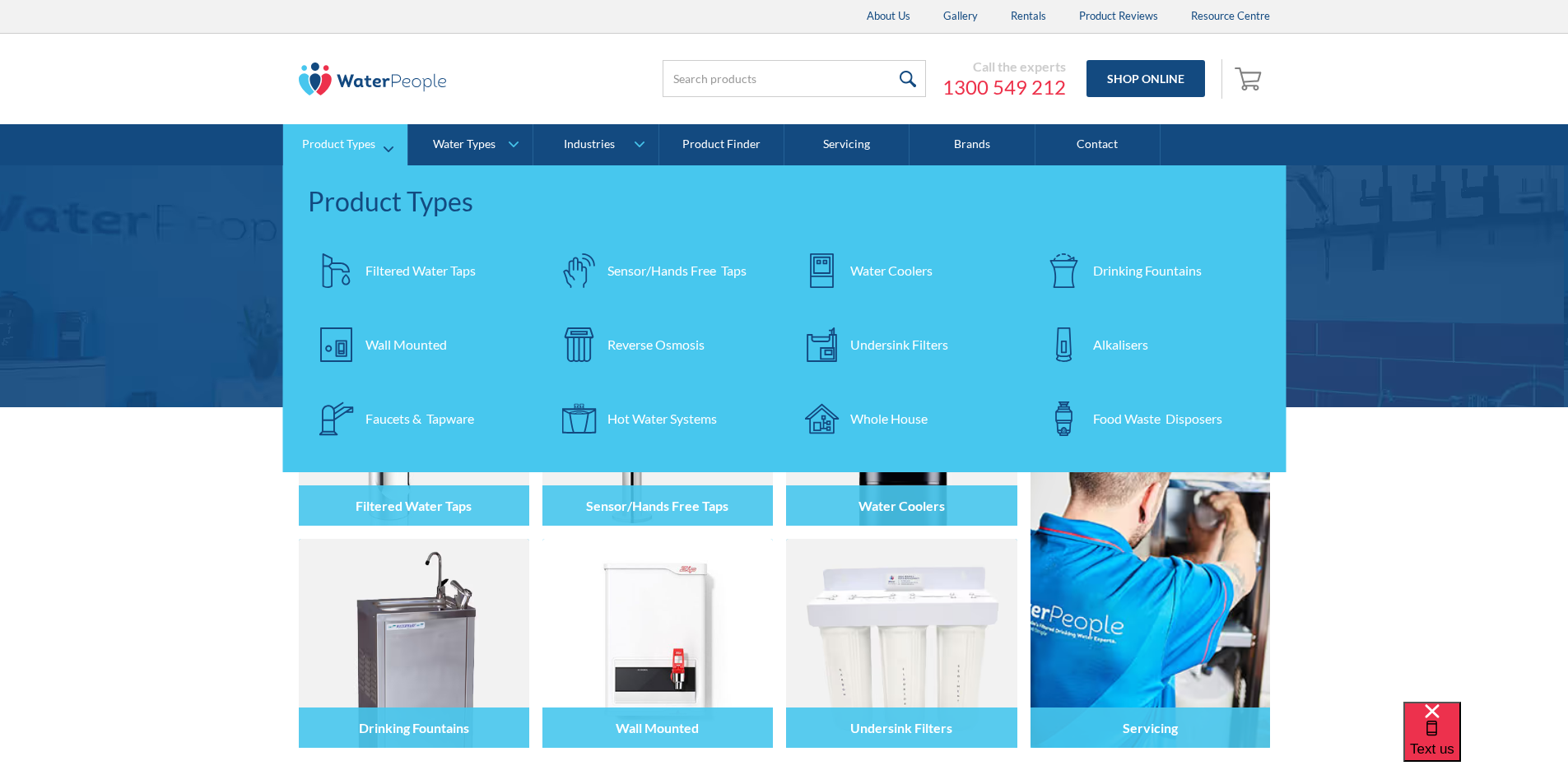
click at [395, 266] on div "Filtered Water Taps" at bounding box center [420, 270] width 110 height 19
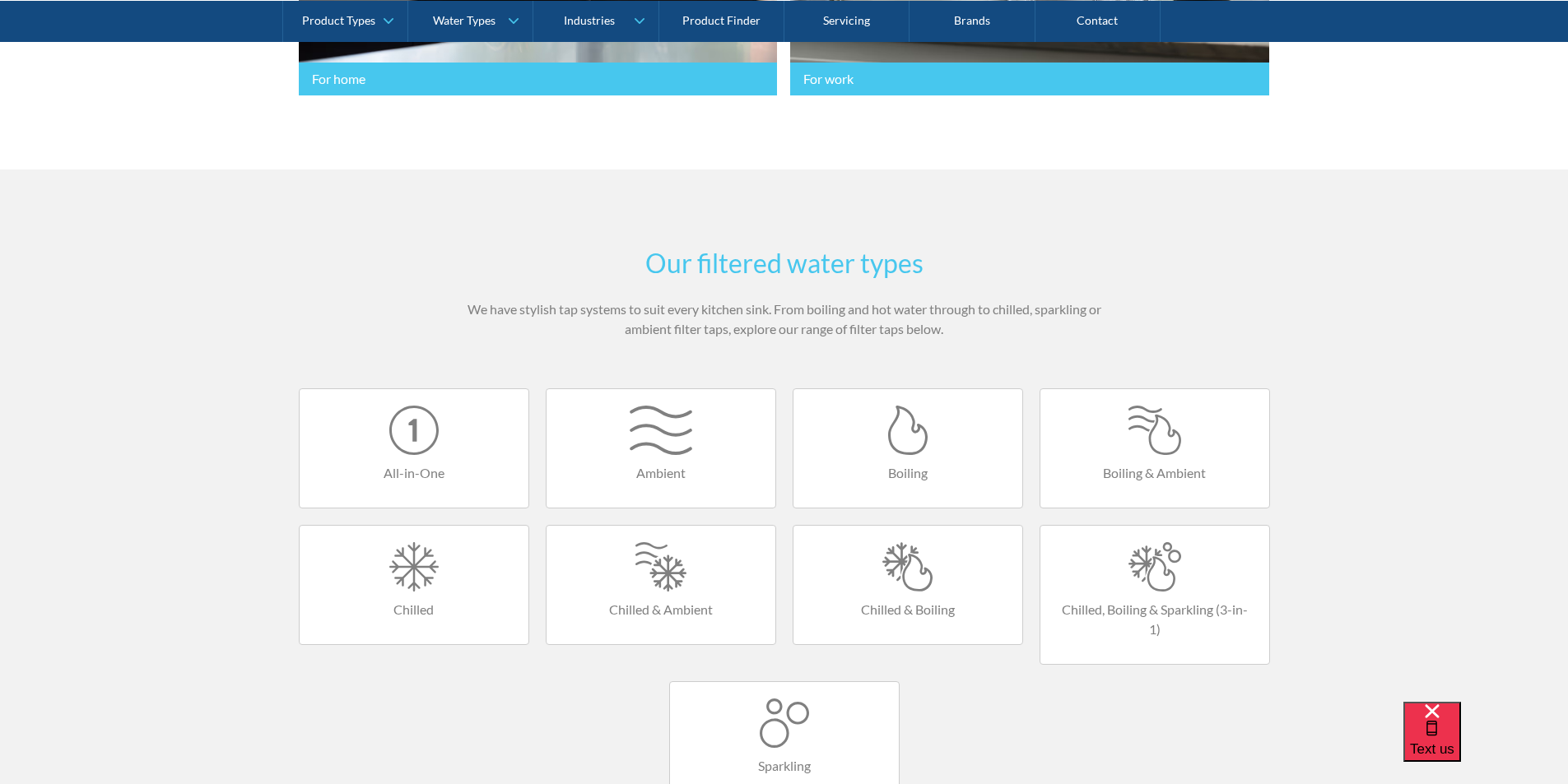
scroll to position [988, 0]
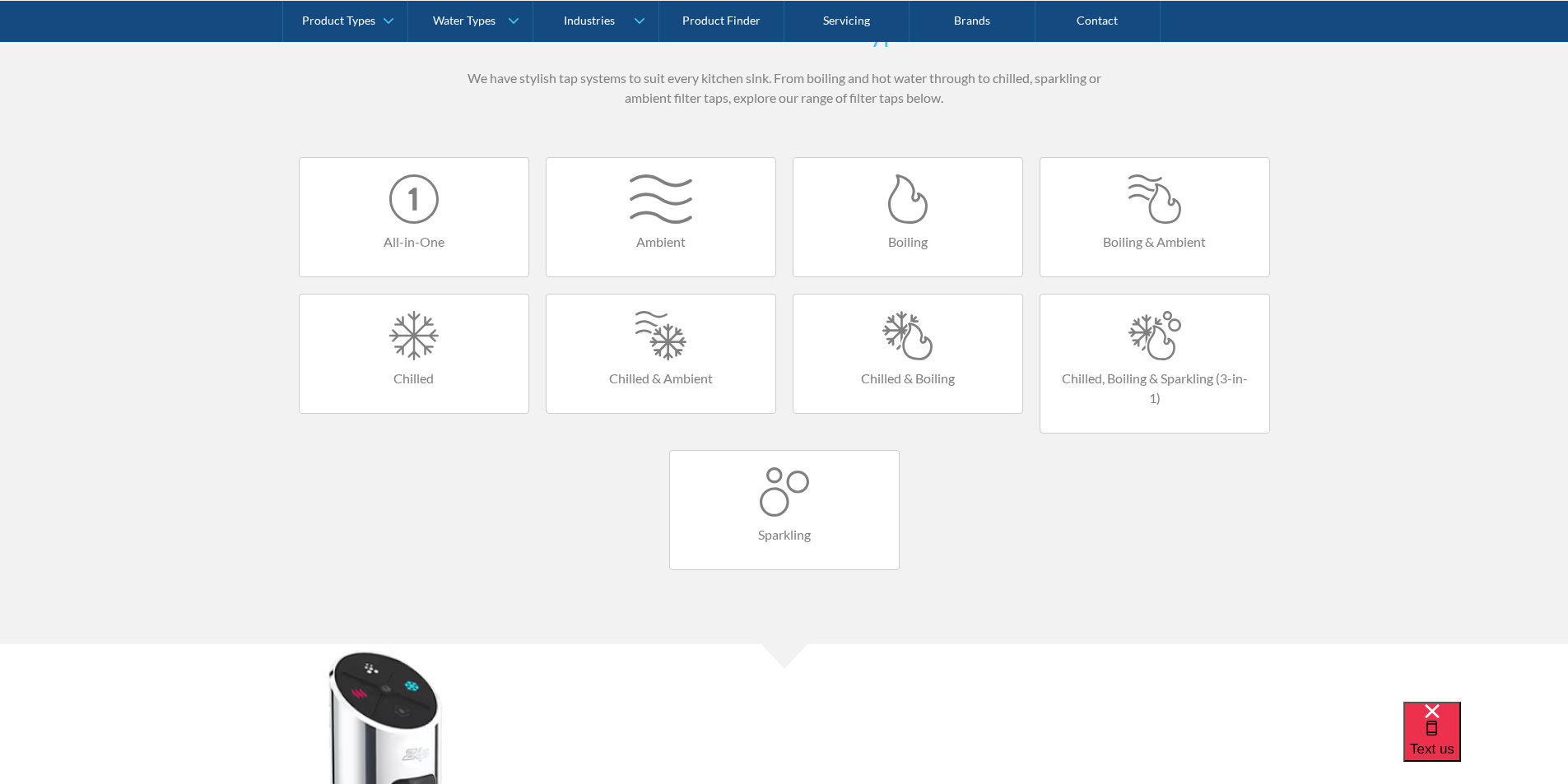
click at [892, 364] on link "Chilled & Boiling" at bounding box center [908, 353] width 231 height 120
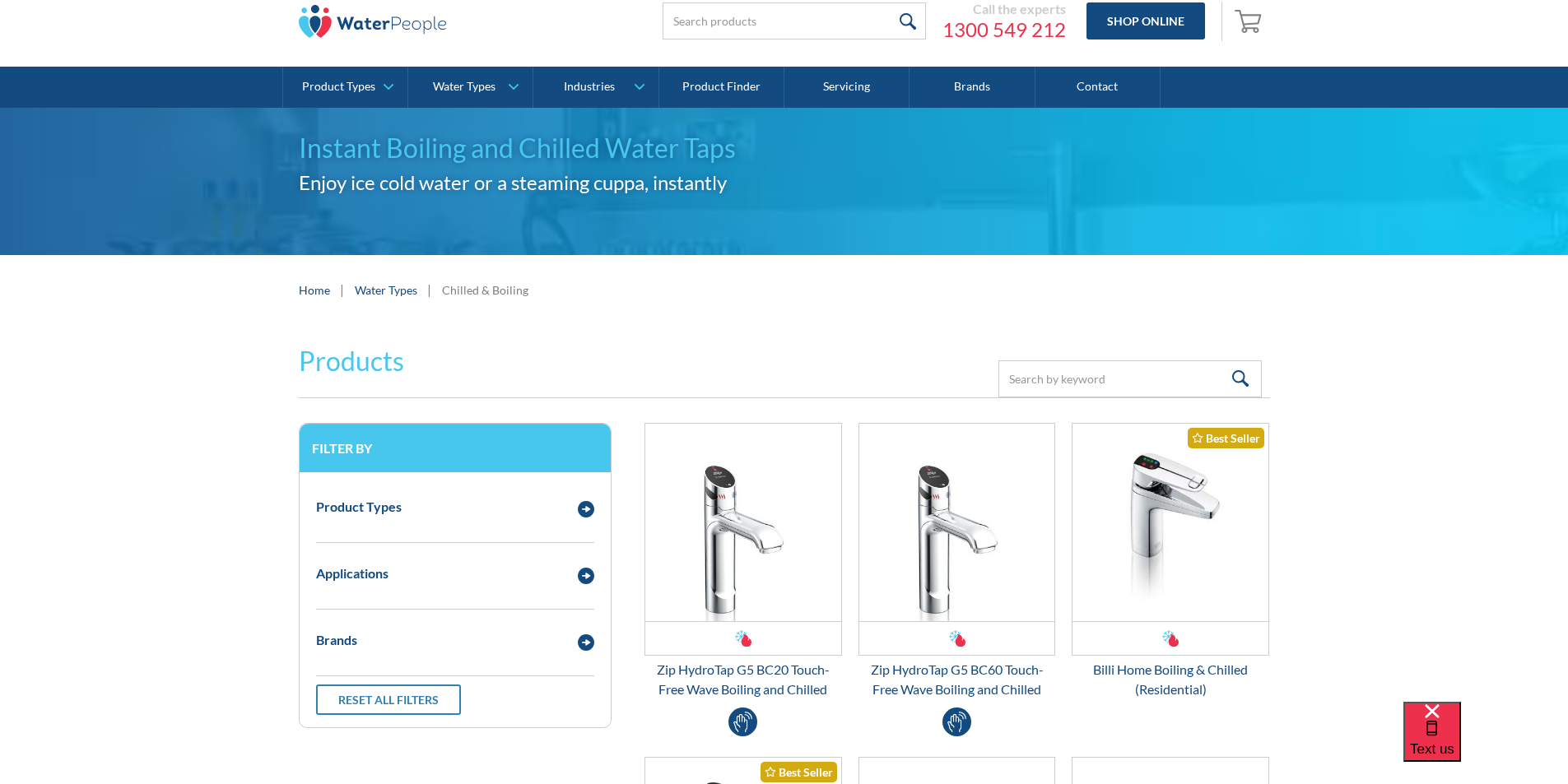
scroll to position [164, 0]
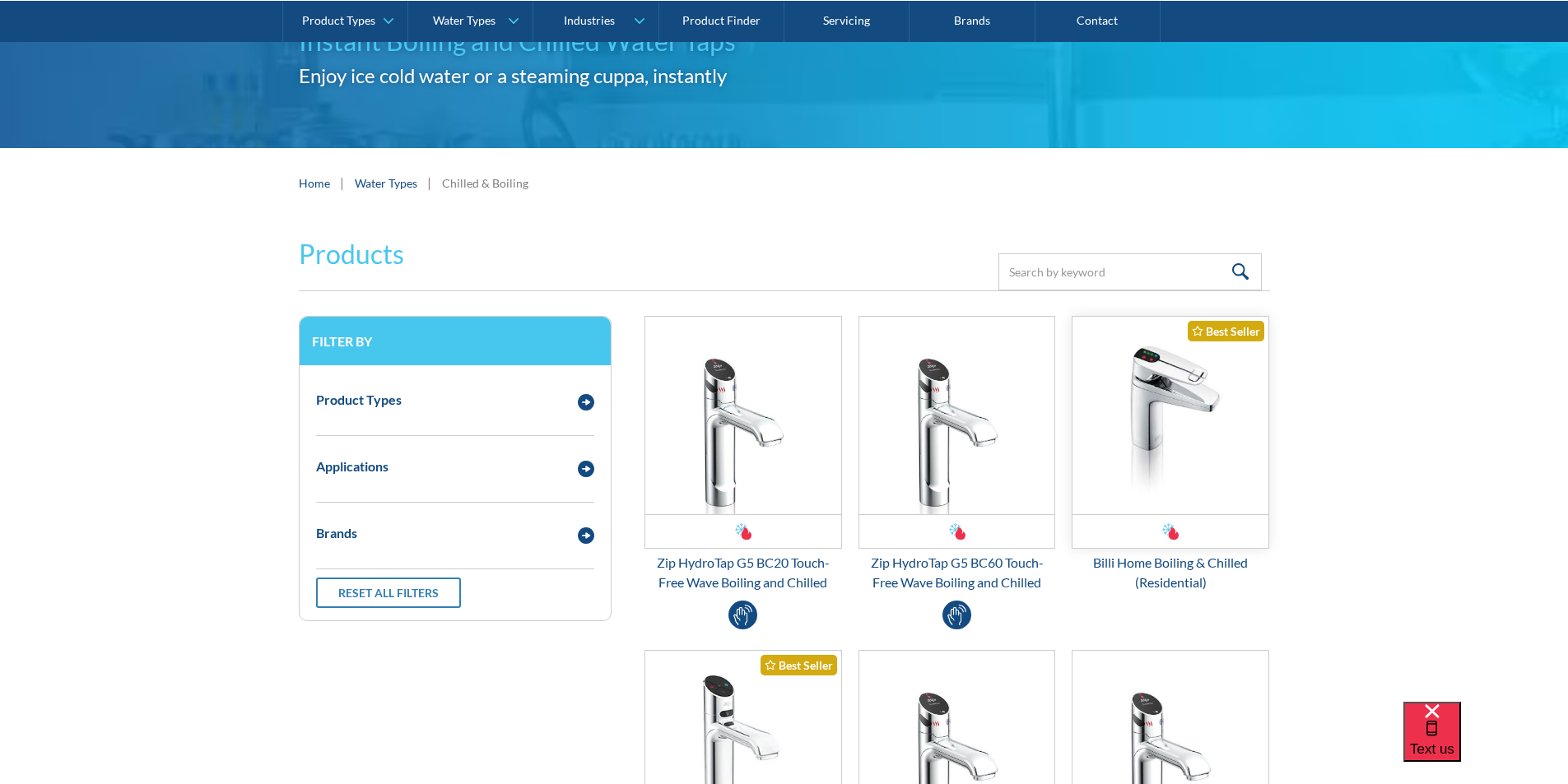
click at [1141, 423] on img "Email Form 3" at bounding box center [1170, 415] width 196 height 198
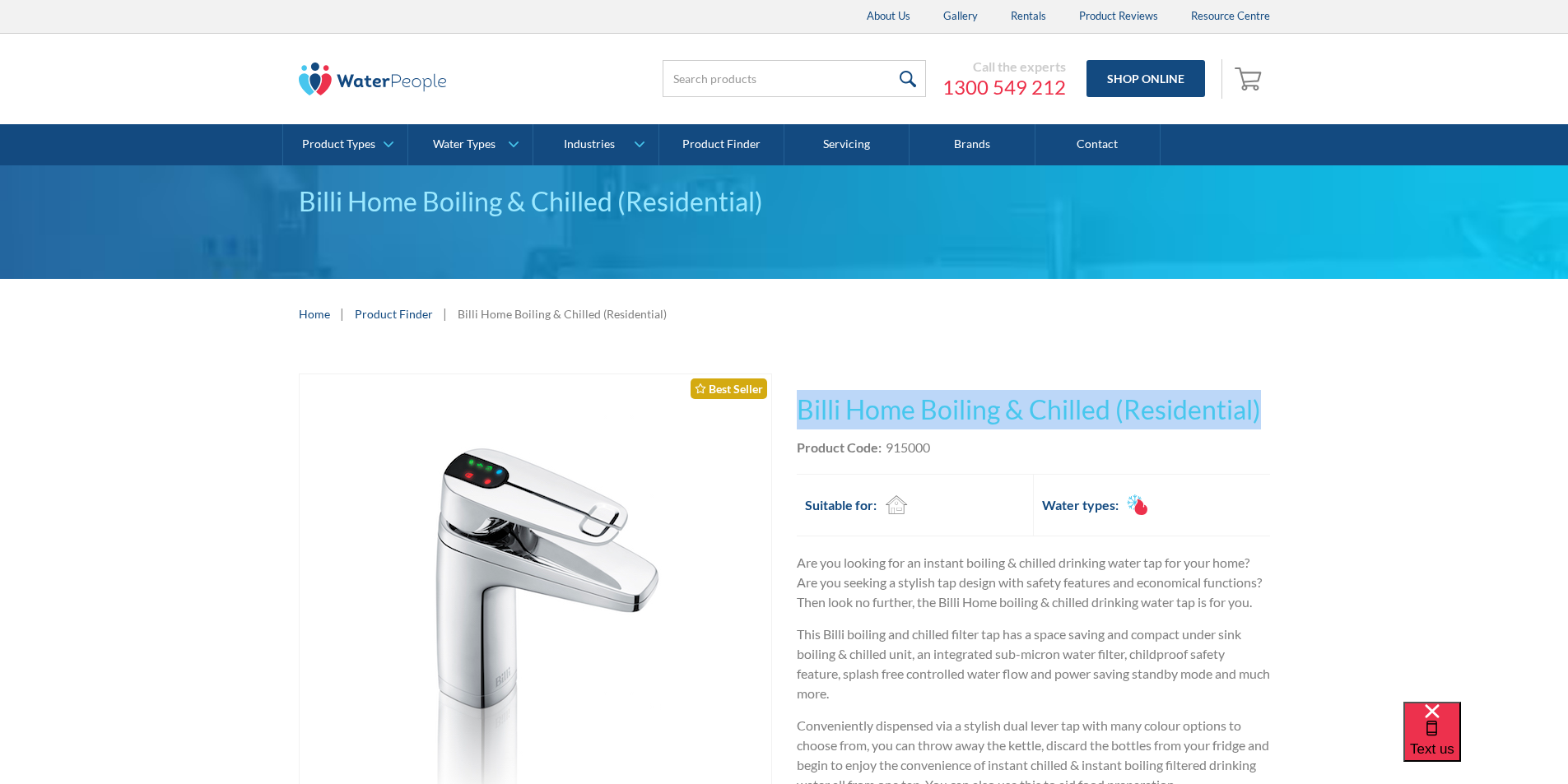
drag, startPoint x: 1284, startPoint y: 408, endPoint x: 826, endPoint y: 398, distance: 458.1
click at [791, 389] on div "Play video Fits Most Brands Best Seller No items found. This tap design is incl…" at bounding box center [784, 732] width 1568 height 767
copy h1 "Billi Home Boiling & Chilled (Residential)"
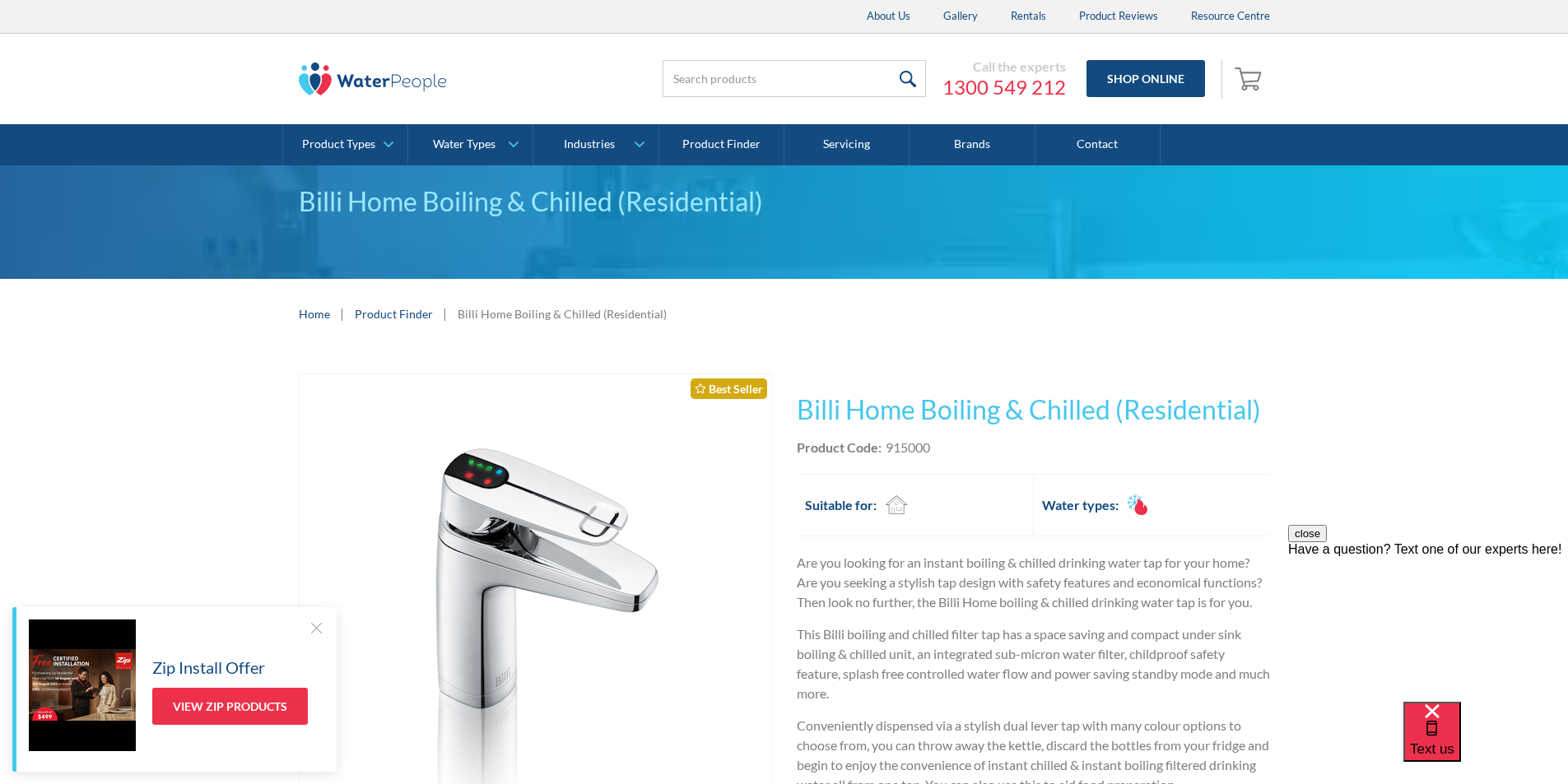
click at [965, 456] on div "Product Code: 915000" at bounding box center [1034, 447] width 473 height 19
drag, startPoint x: 942, startPoint y: 442, endPoint x: 892, endPoint y: 446, distance: 50.2
click at [887, 448] on div "Product Code: 915000" at bounding box center [1034, 447] width 473 height 19
copy div "915000"
